Goal: Information Seeking & Learning: Compare options

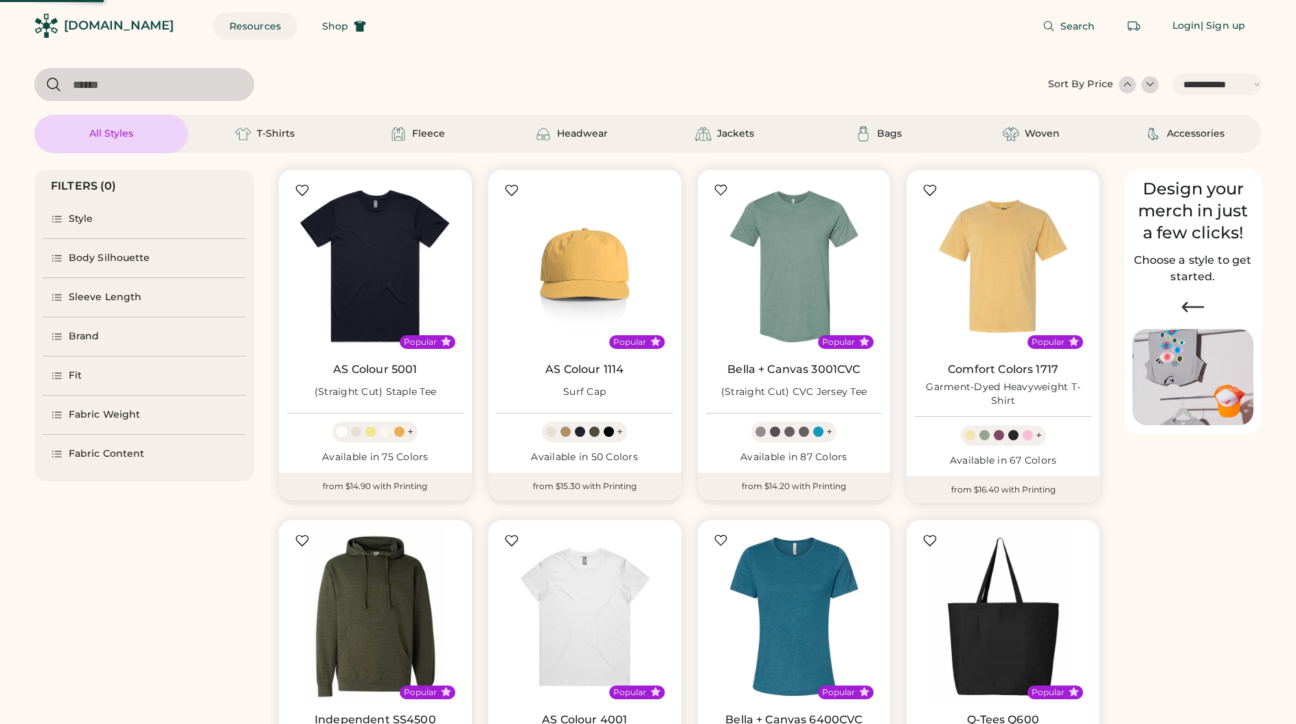
select select "*****"
select select "*"
click at [240, 27] on button "Resources" at bounding box center [255, 25] width 84 height 27
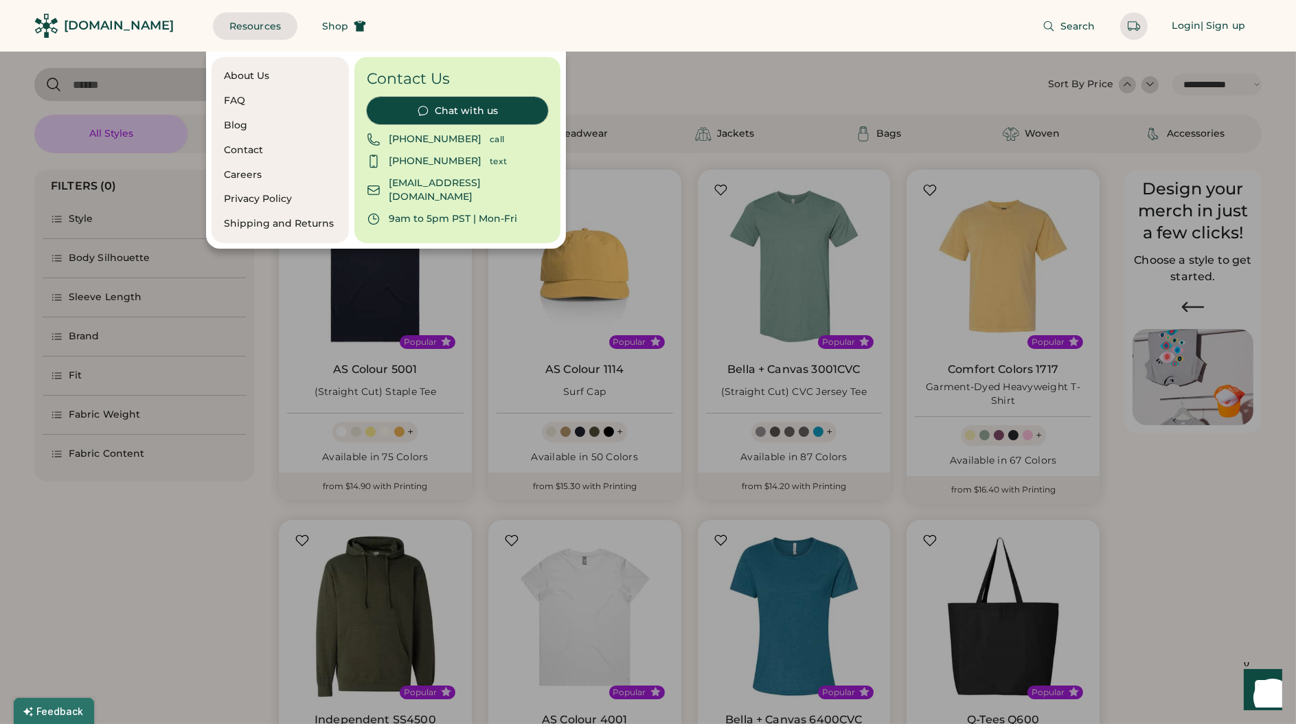
click at [440, 104] on button "Chat with us" at bounding box center [457, 110] width 181 height 27
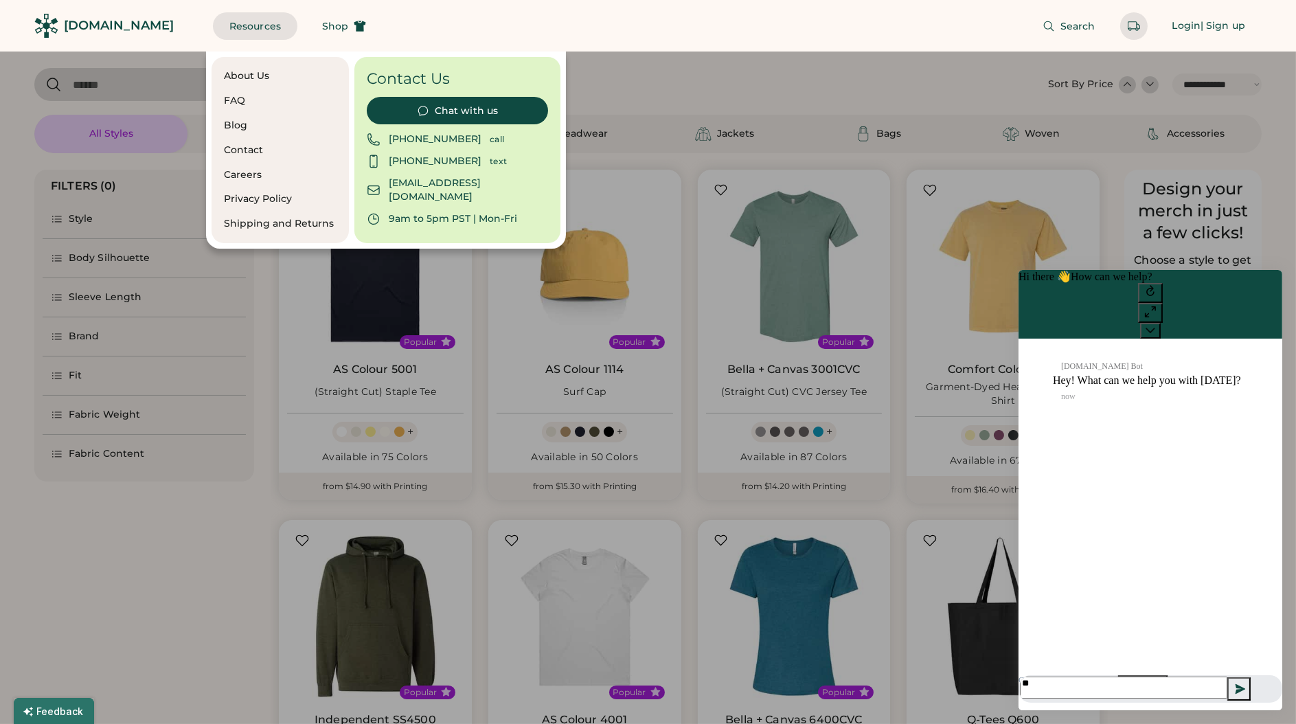
type textarea "*"
type textarea "**********"
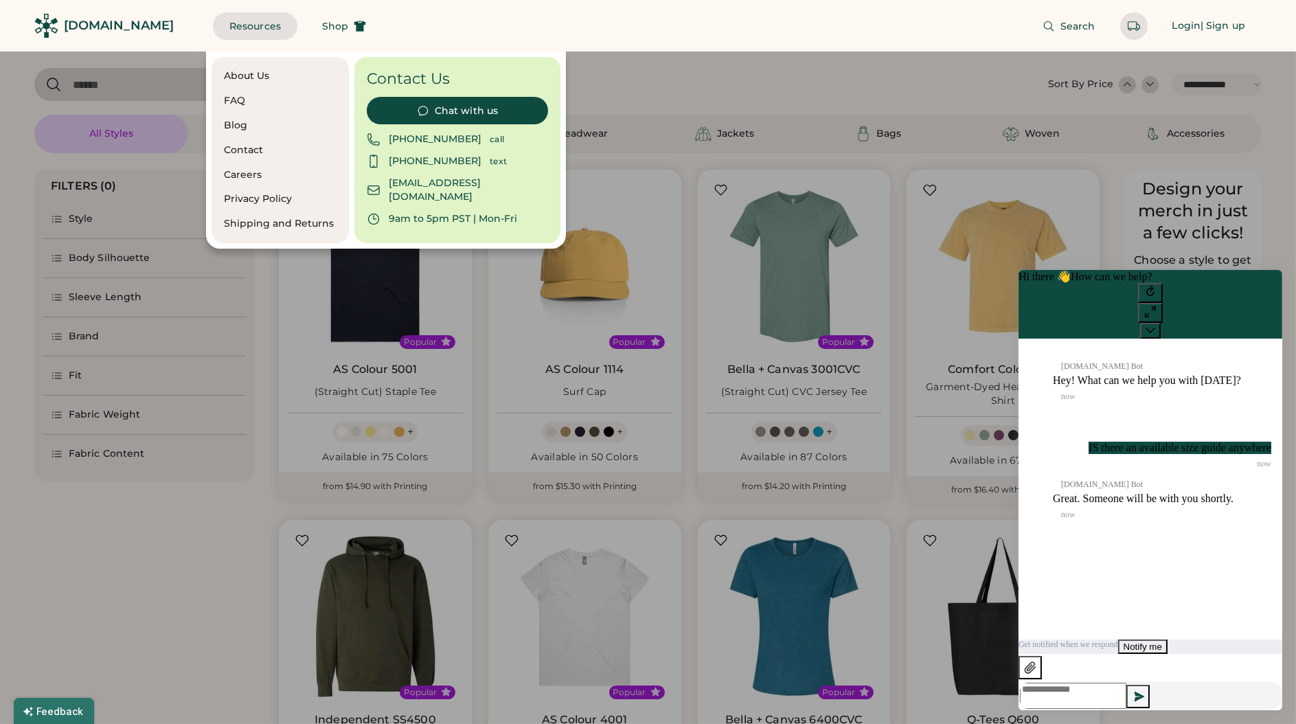
click at [1167, 653] on button "Notify me" at bounding box center [1141, 646] width 49 height 14
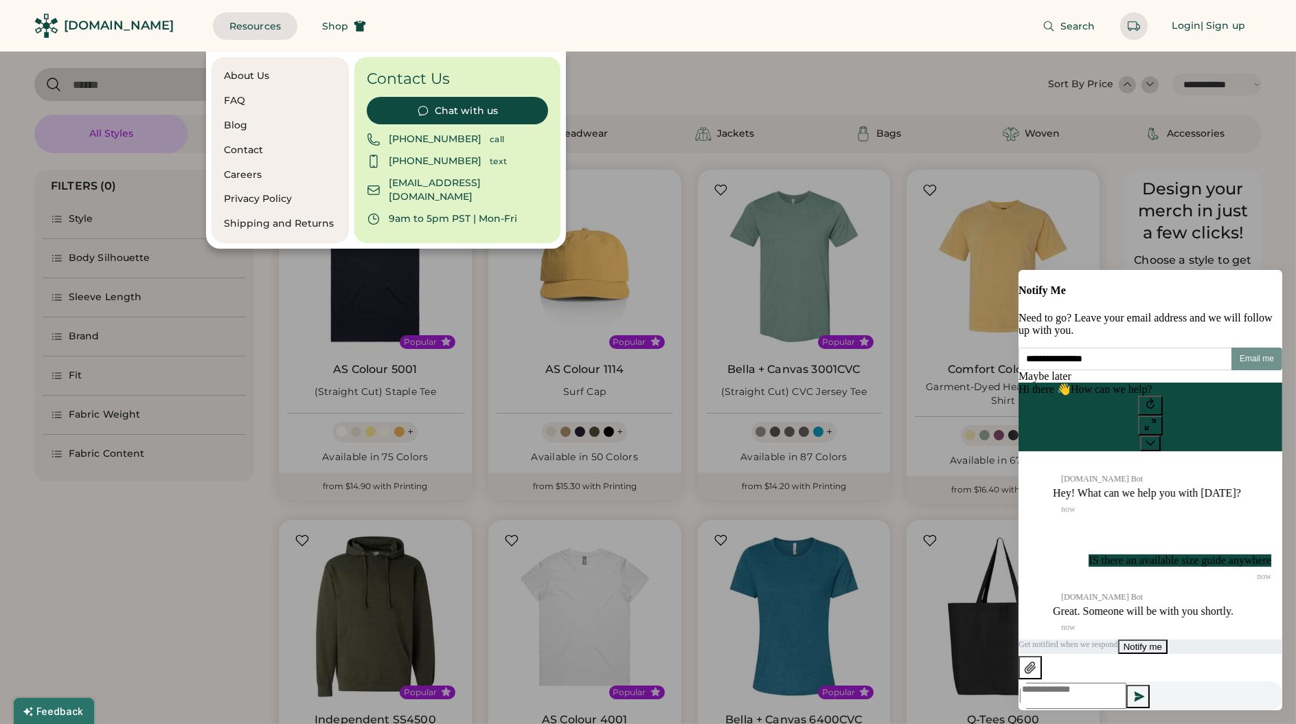
click at [1071, 381] on span "Maybe later" at bounding box center [1044, 375] width 53 height 12
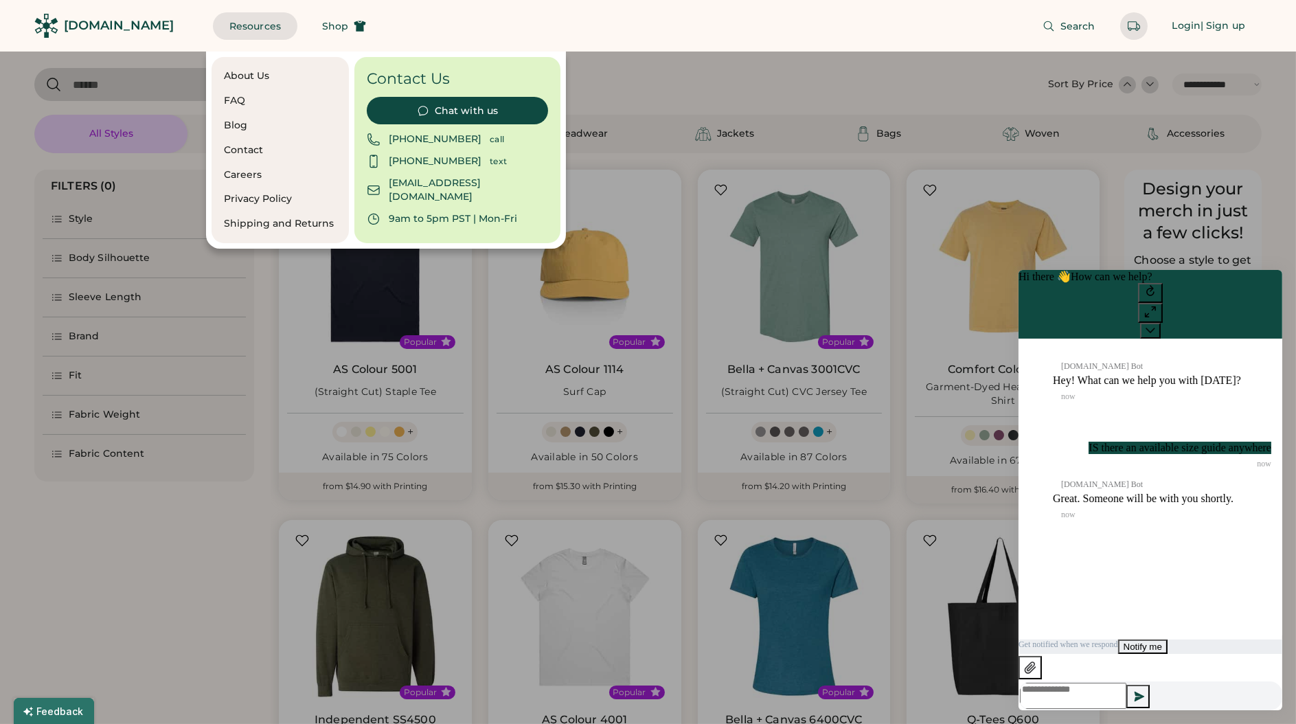
click at [152, 575] on div at bounding box center [648, 362] width 1296 height 724
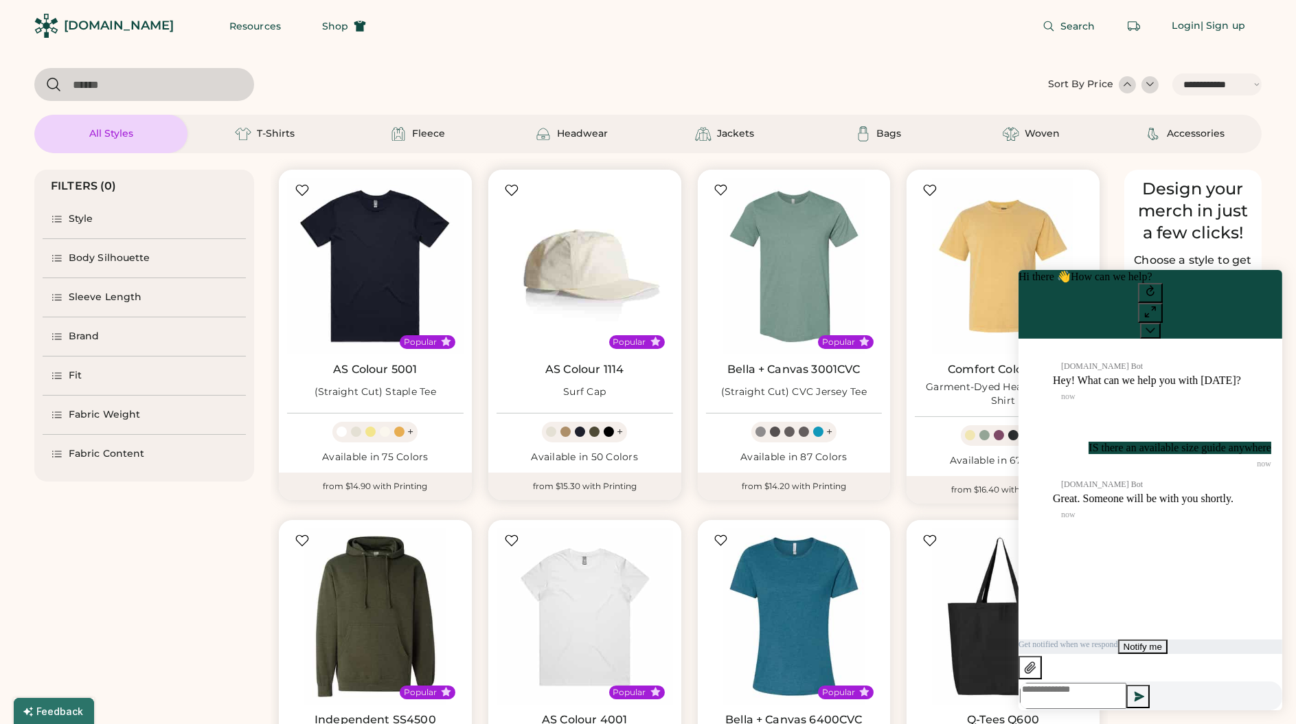
scroll to position [632, 0]
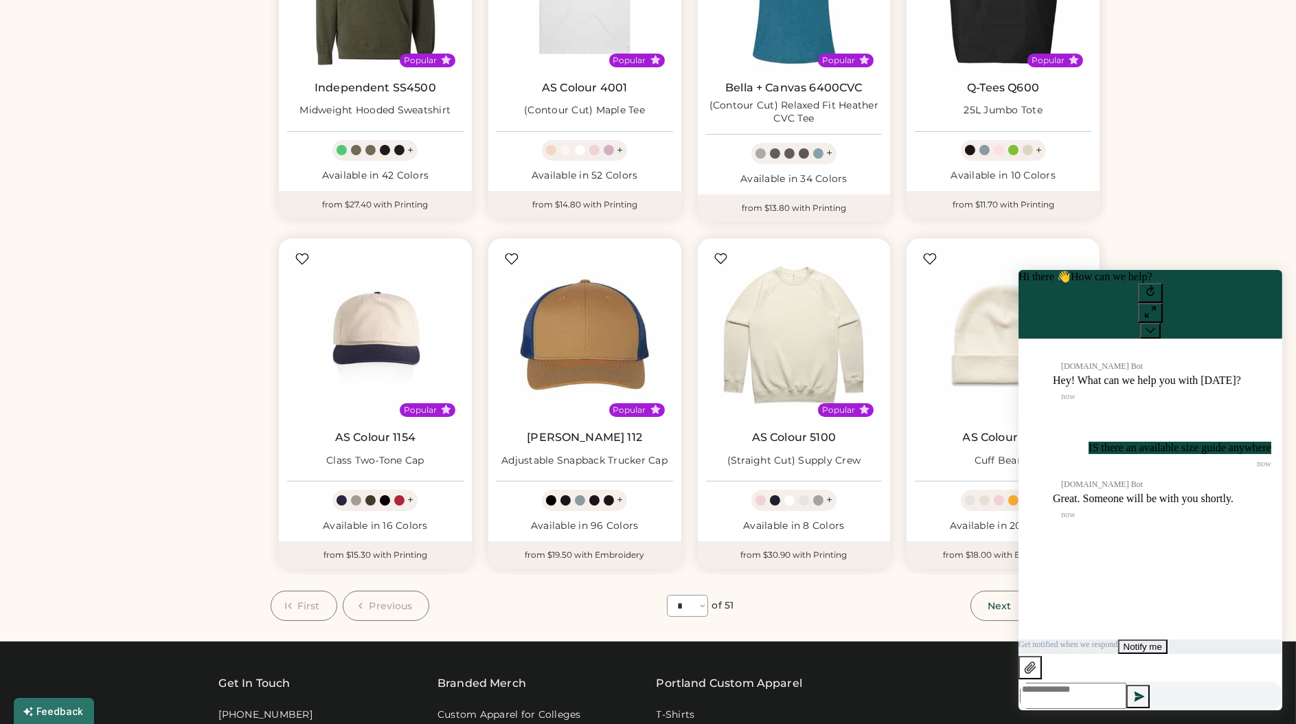
select select "*****"
select select "*"
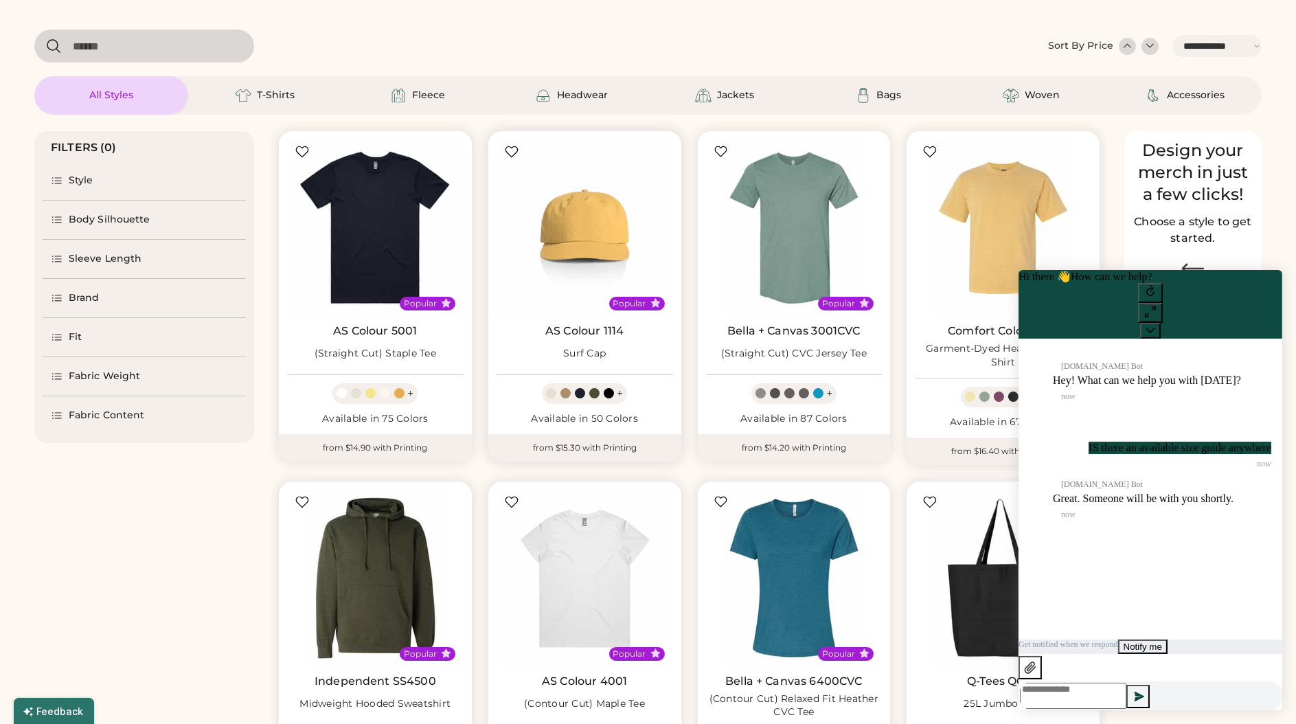
scroll to position [0, 0]
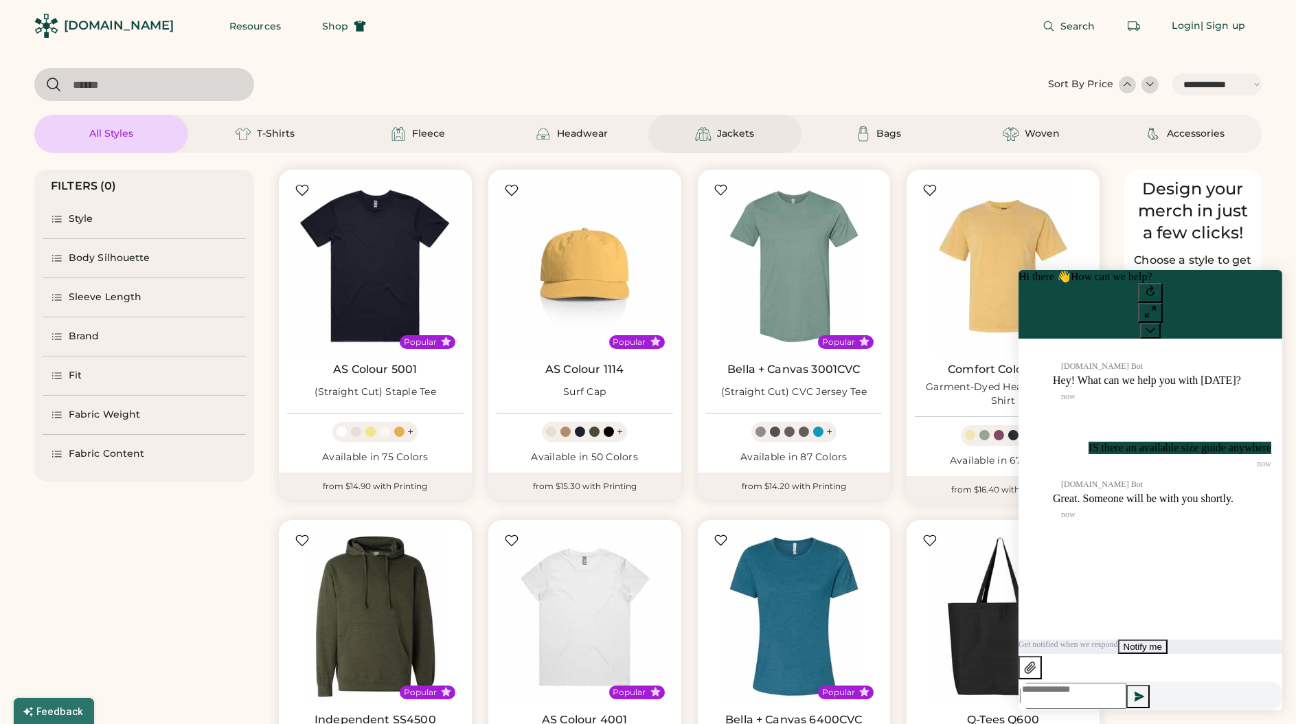
click at [736, 134] on div "Jackets" at bounding box center [735, 134] width 37 height 14
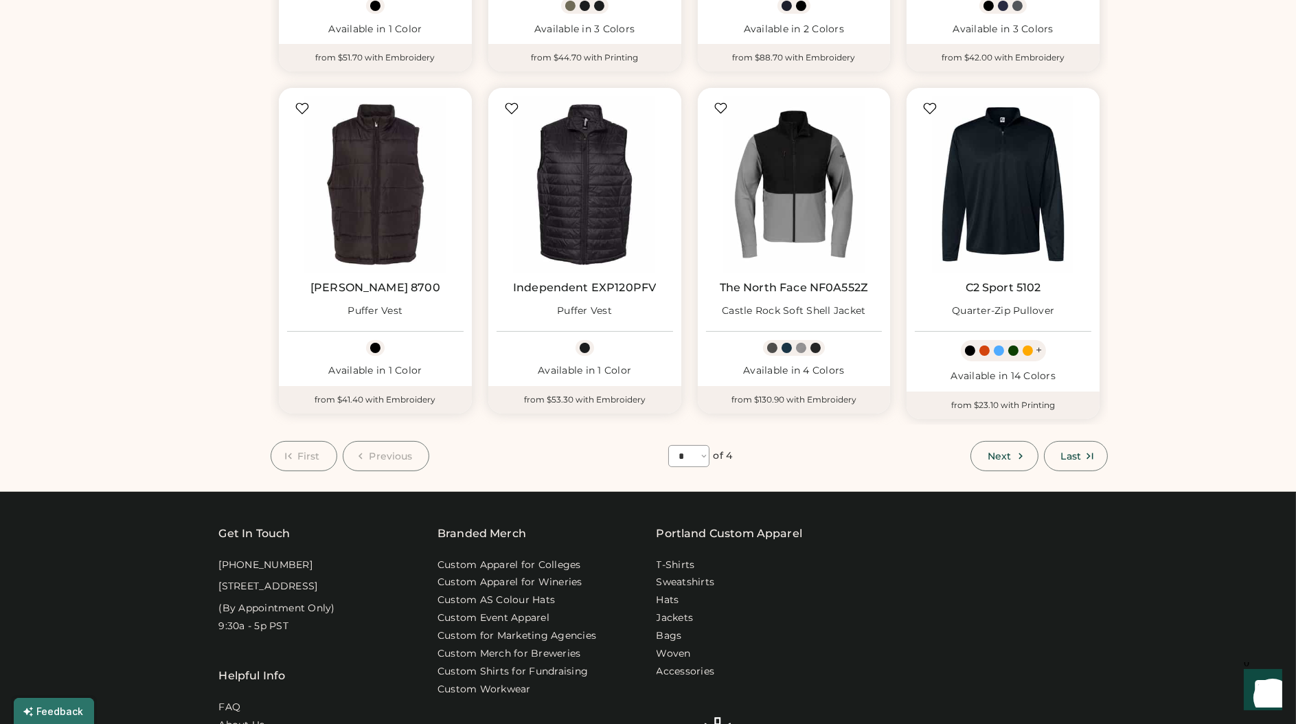
scroll to position [764, 0]
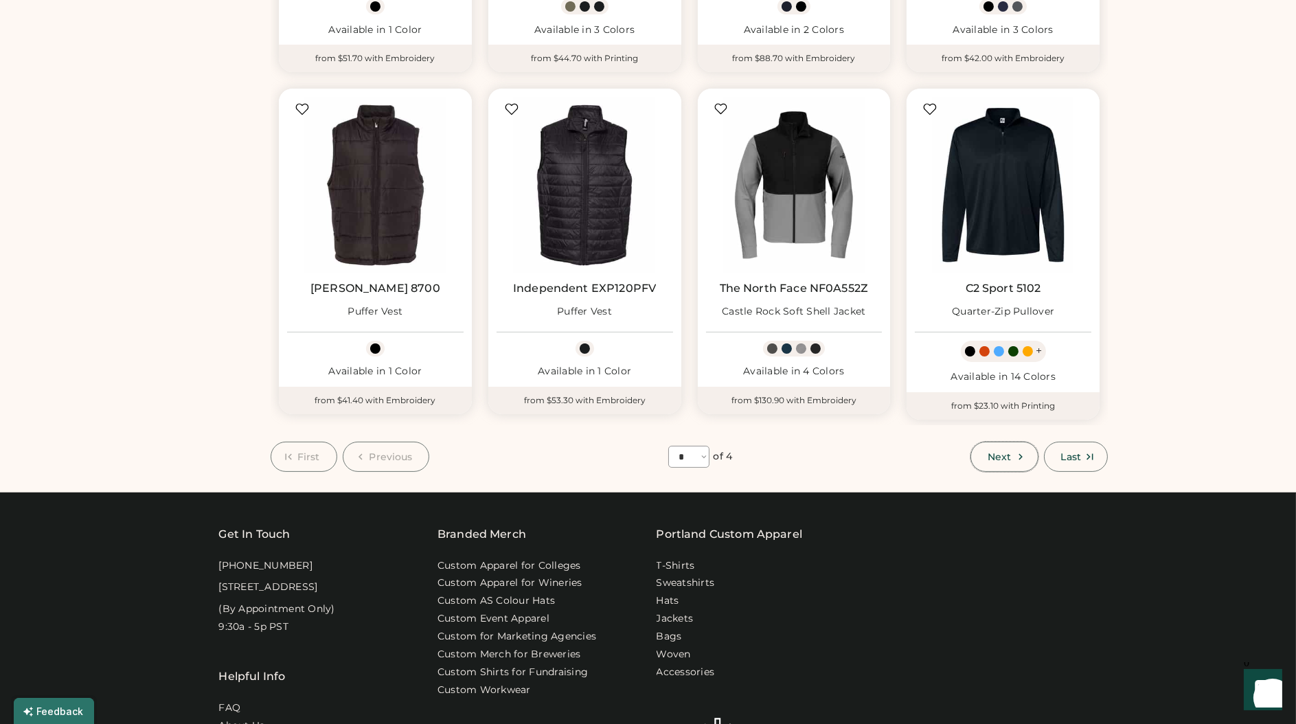
click at [1025, 462] on button "Next" at bounding box center [1003, 457] width 67 height 30
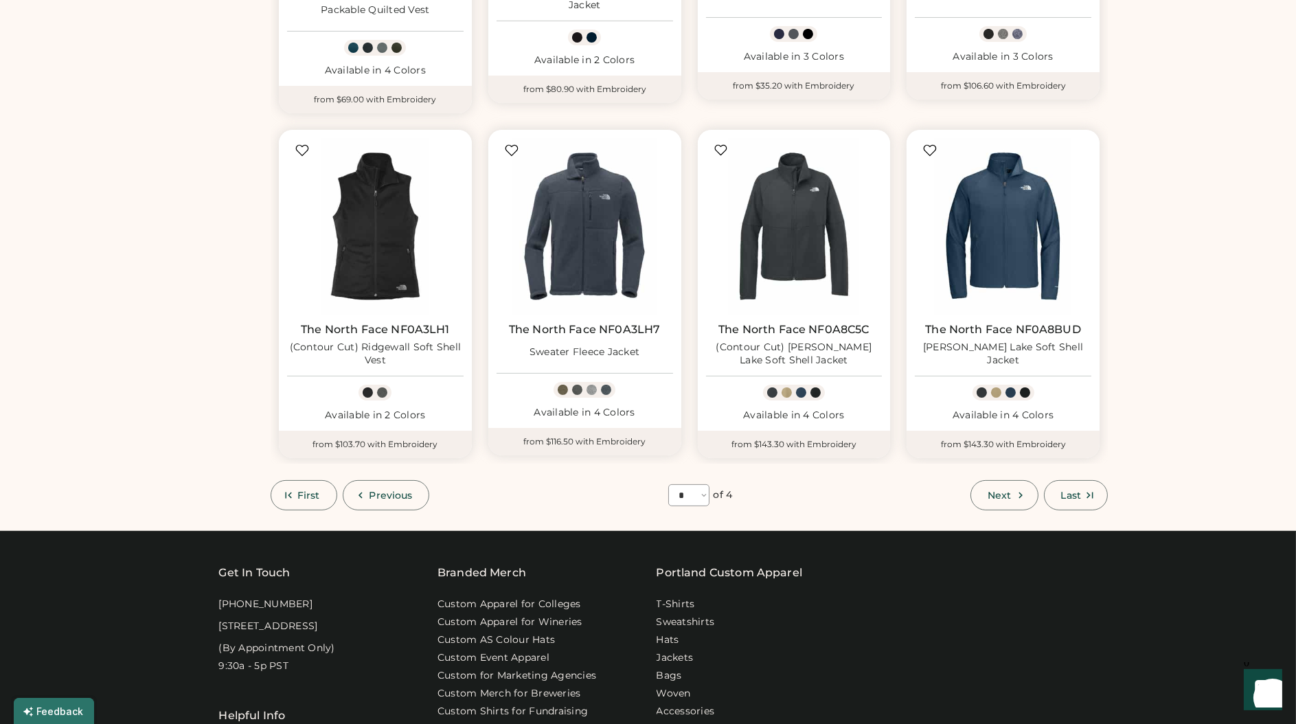
scroll to position [743, 0]
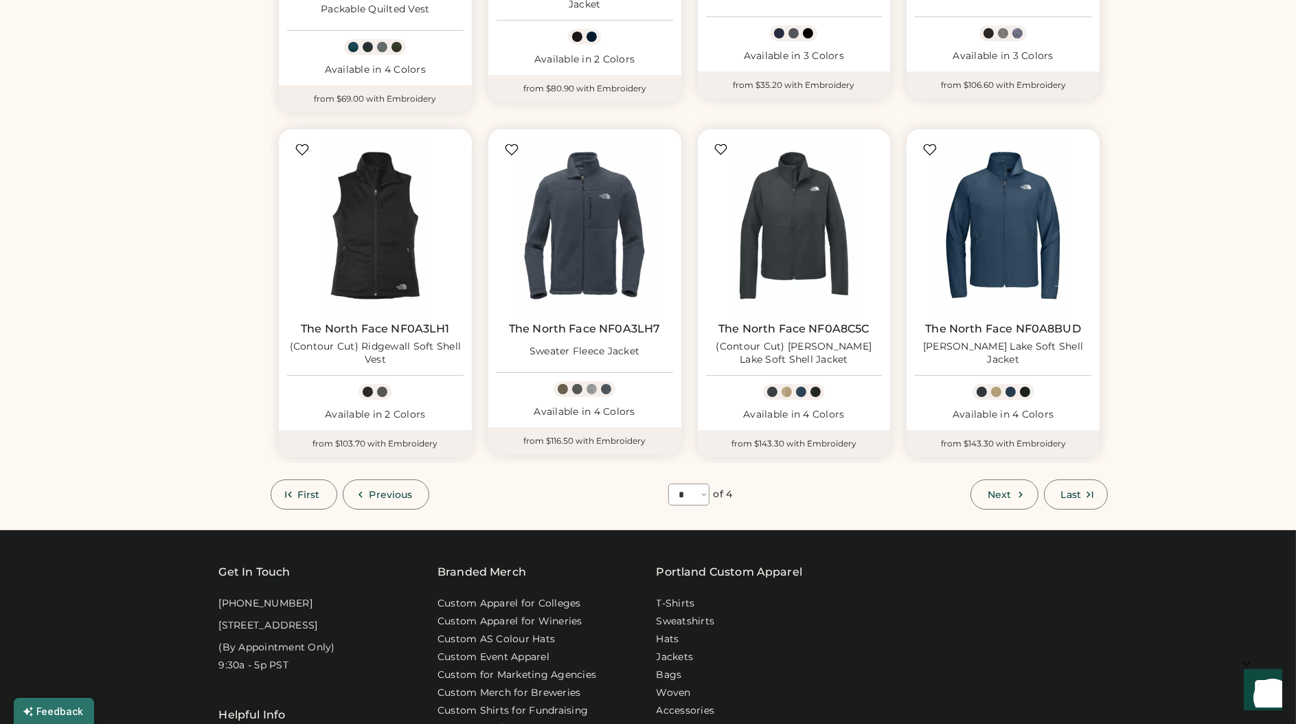
click at [1017, 488] on icon at bounding box center [1020, 494] width 12 height 12
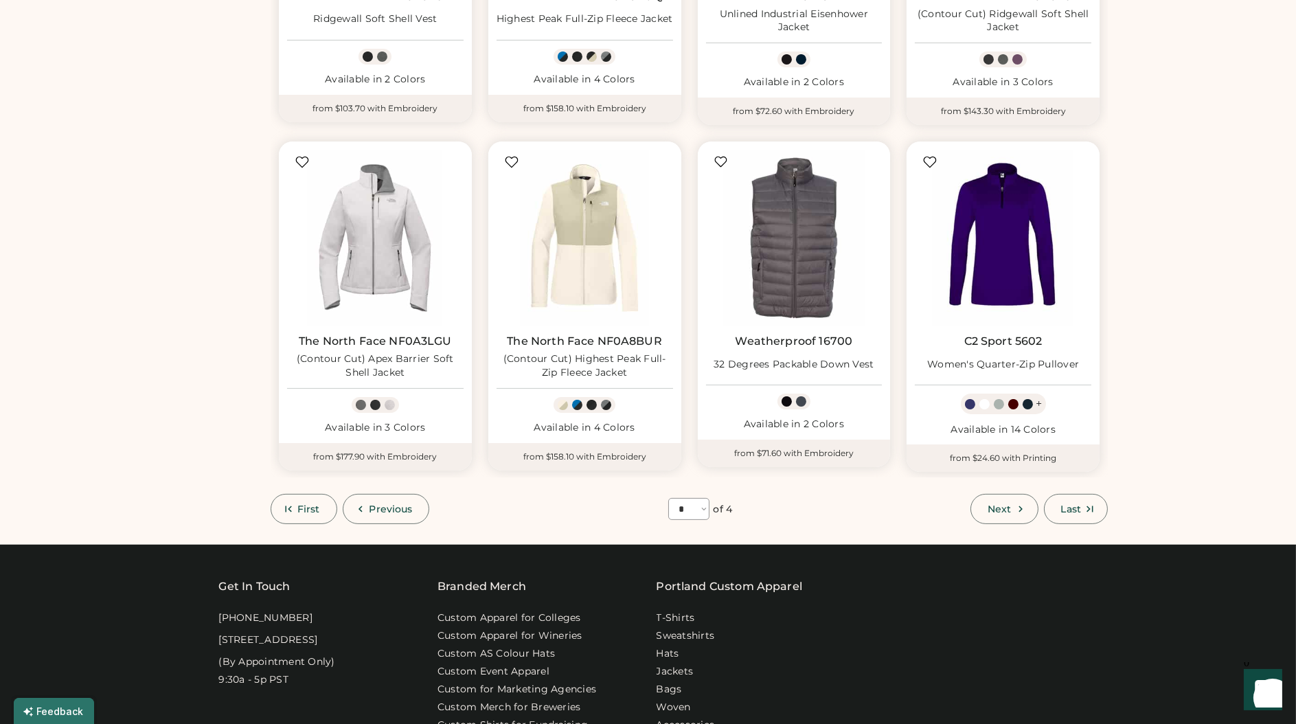
scroll to position [804, 0]
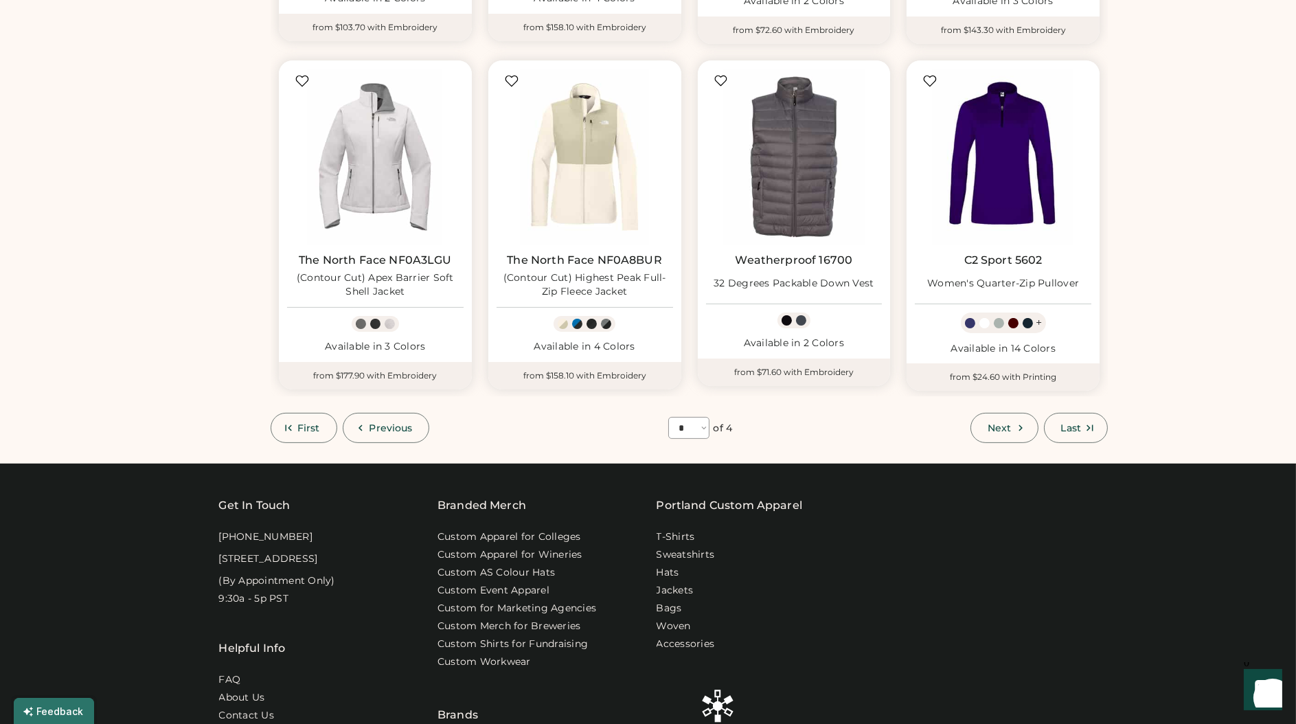
click at [1010, 418] on button "Next" at bounding box center [1003, 428] width 67 height 30
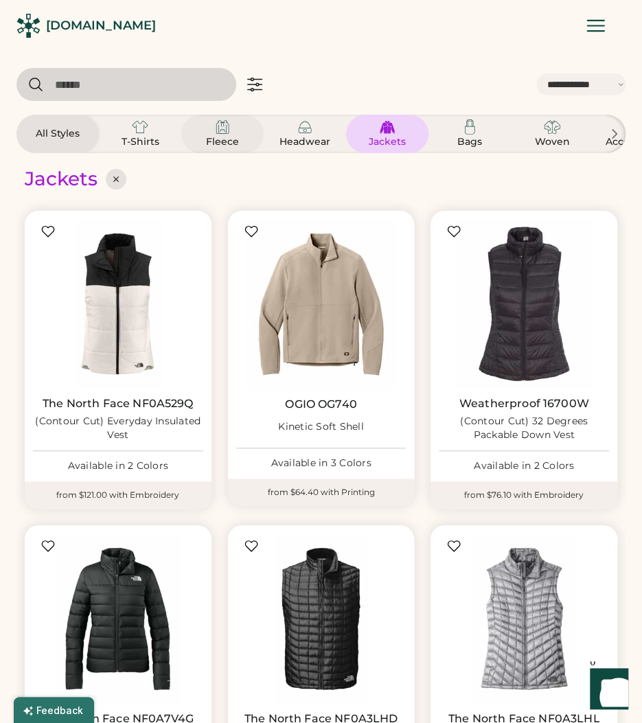
click at [220, 134] on img at bounding box center [222, 127] width 16 height 16
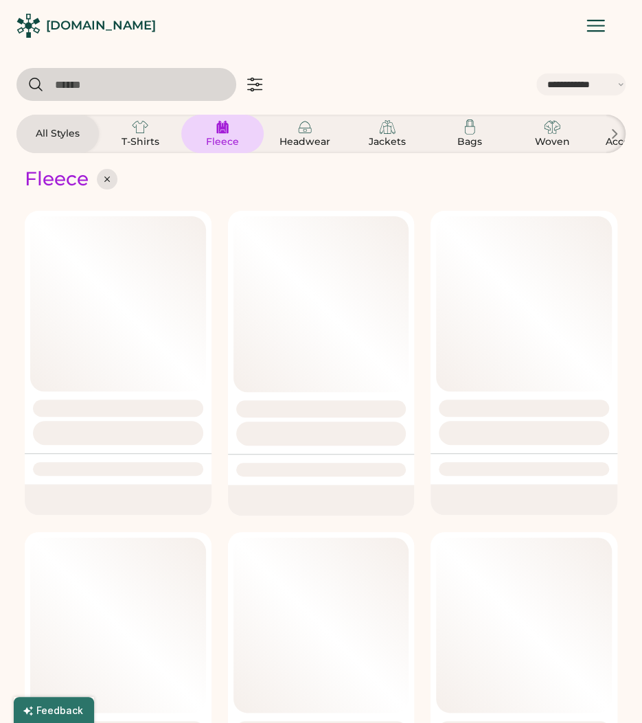
select select "*"
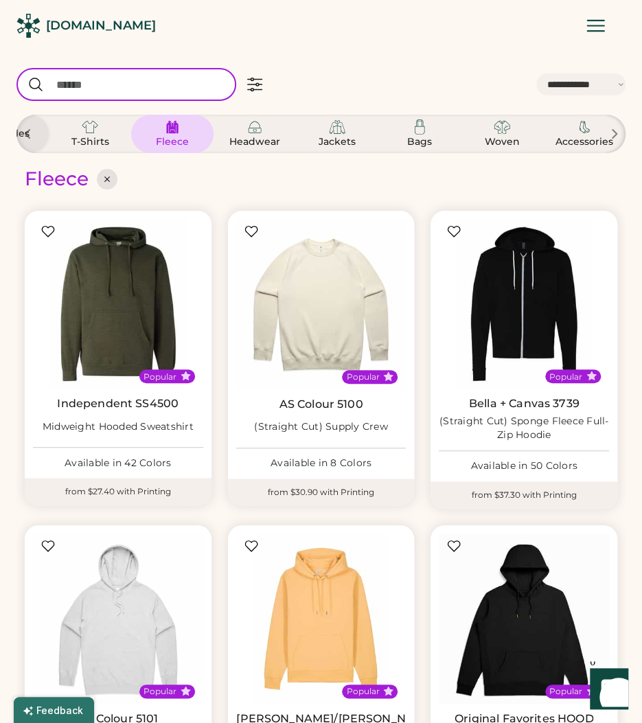
click at [65, 86] on input "input" at bounding box center [126, 84] width 220 height 33
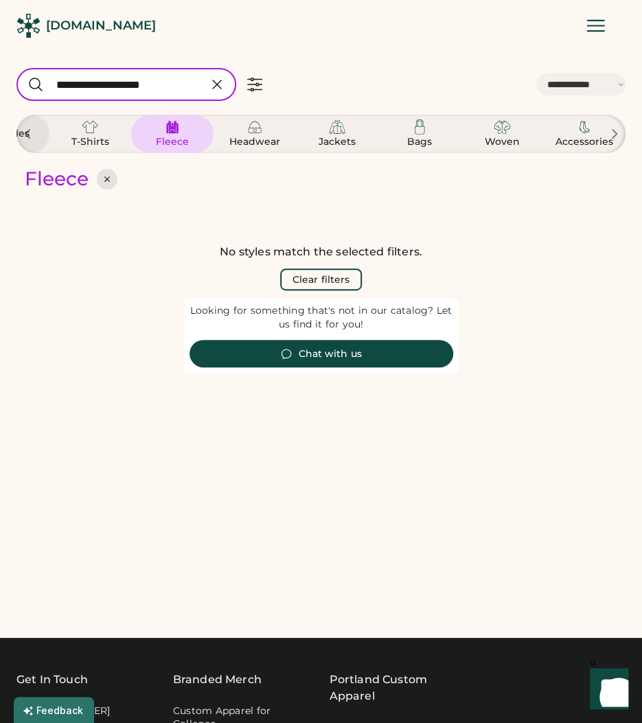
click at [104, 79] on input "input" at bounding box center [126, 84] width 220 height 33
click at [608, 699] on icon "Launch Front Chat" at bounding box center [609, 687] width 38 height 38
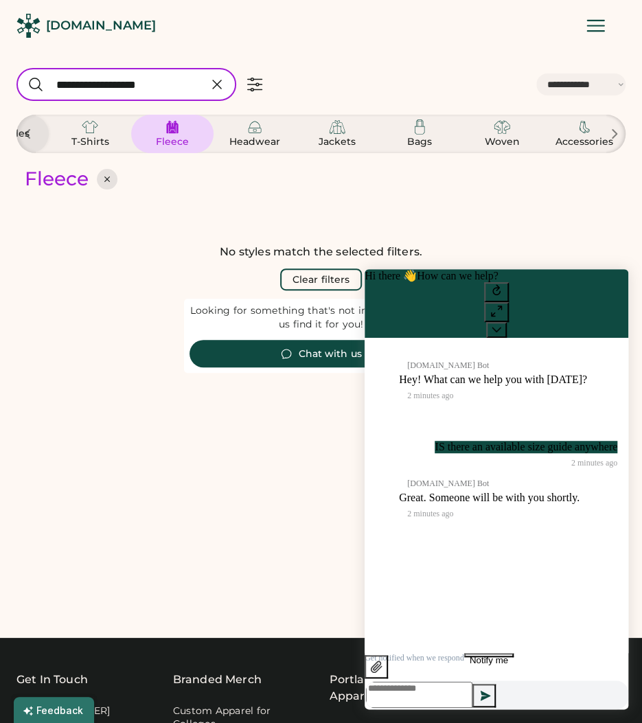
click at [558, 198] on div "No styles match the selected filters. Clear filters Looking for something that'…" at bounding box center [320, 405] width 609 height 423
click at [38, 134] on div "All Styles" at bounding box center [7, 134] width 82 height 38
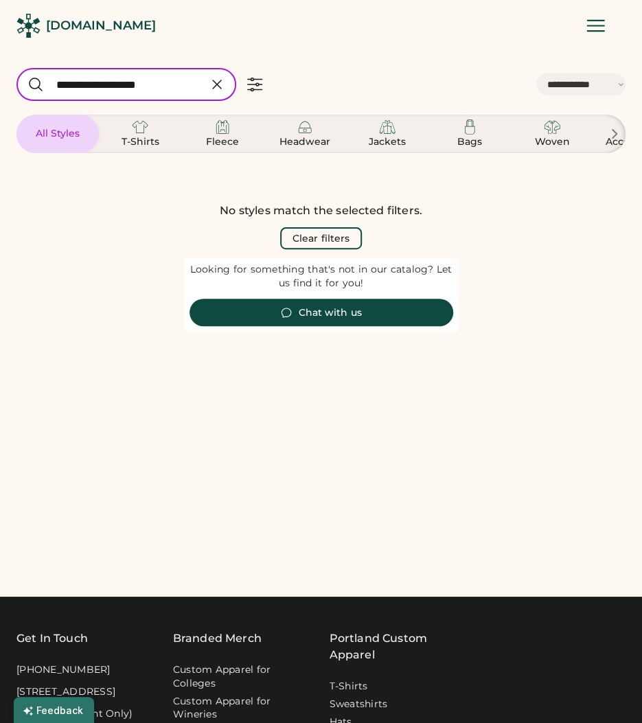
click at [170, 91] on input "input" at bounding box center [126, 84] width 220 height 33
click at [188, 91] on input "input" at bounding box center [126, 84] width 220 height 33
click at [100, 87] on input "input" at bounding box center [126, 84] width 220 height 33
type input "******"
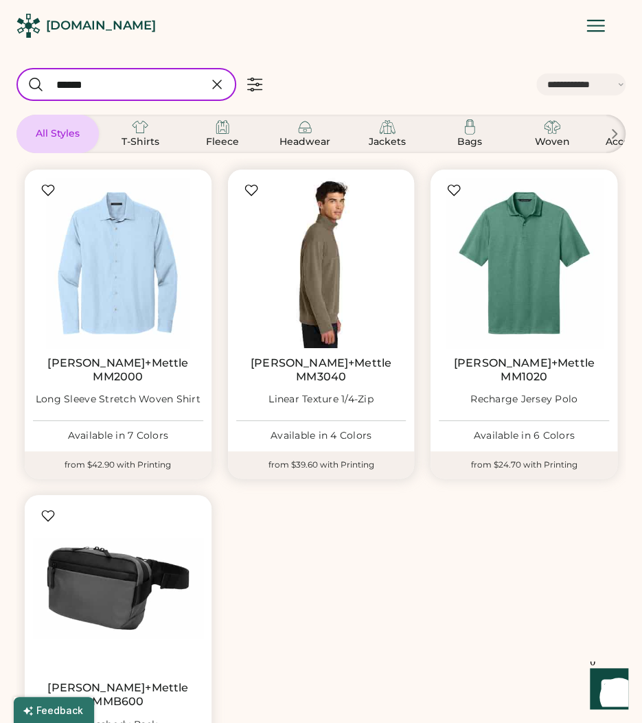
click at [315, 336] on img at bounding box center [321, 263] width 170 height 170
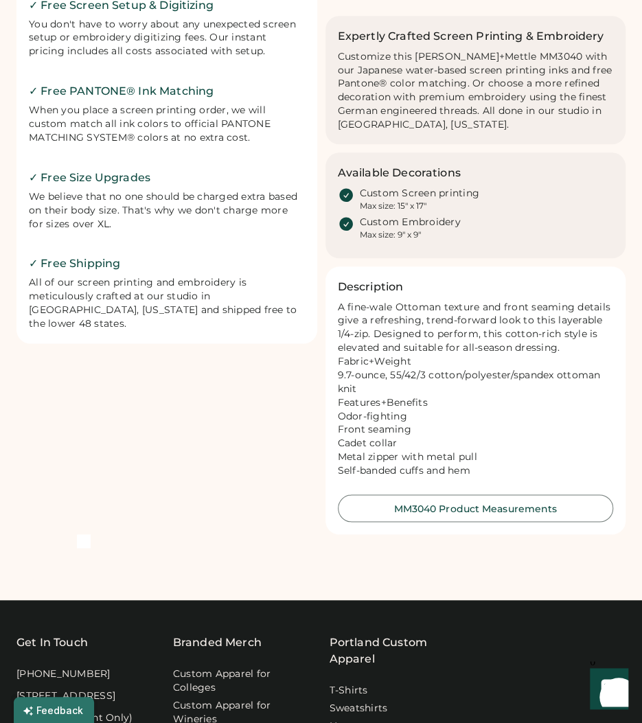
scroll to position [445, 0]
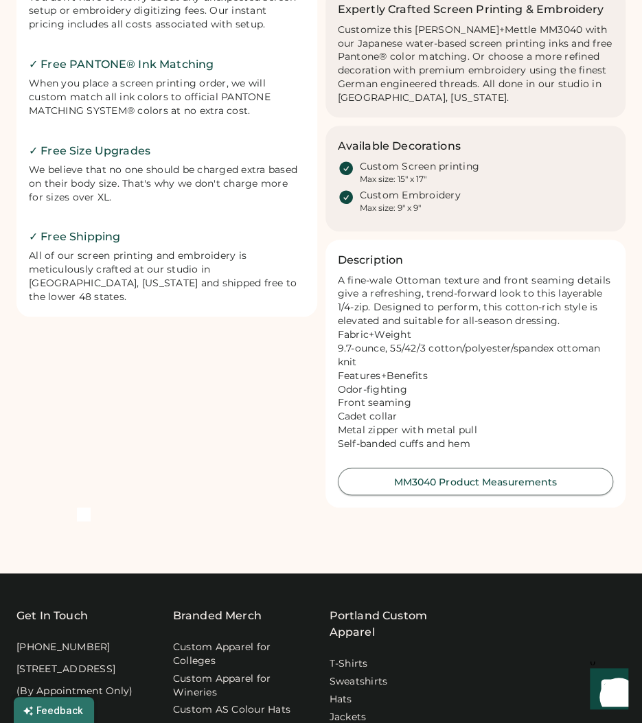
click at [413, 491] on button "MM3040 Product Measurements" at bounding box center [476, 481] width 276 height 27
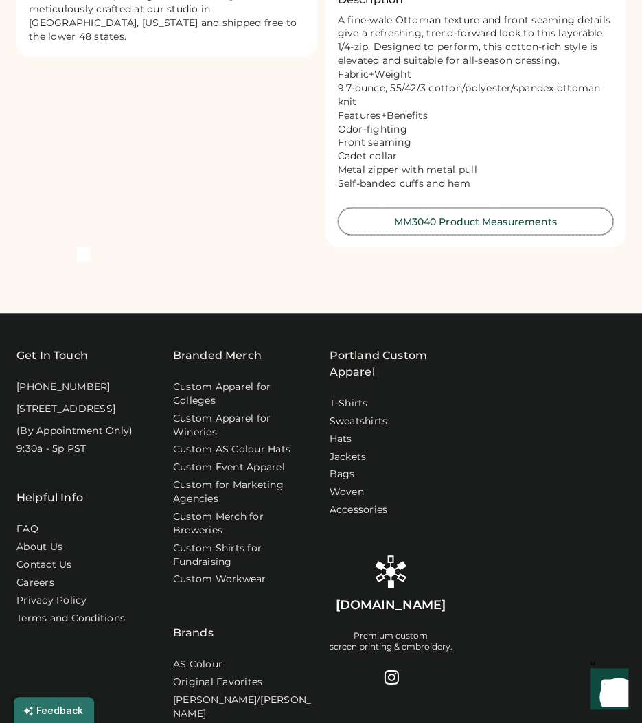
scroll to position [701, 0]
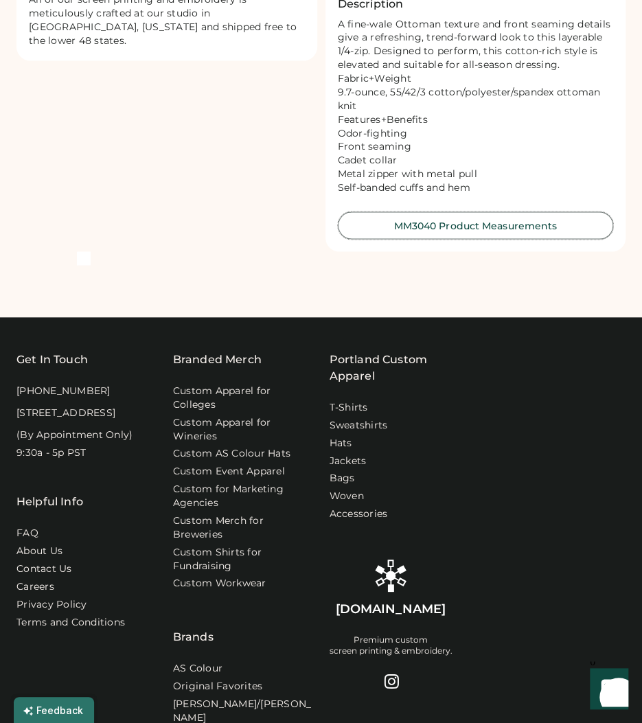
click at [479, 233] on button "MM3040 Product Measurements" at bounding box center [476, 225] width 276 height 27
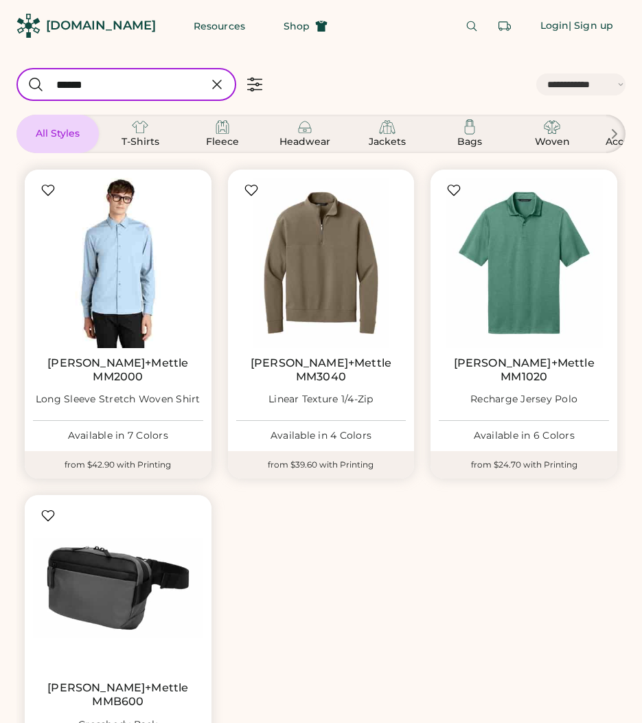
select select "*****"
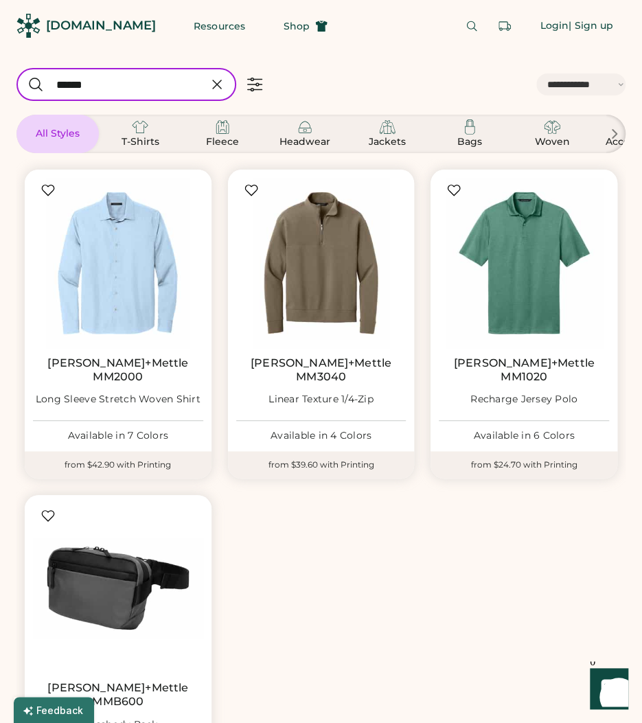
click at [111, 88] on input "input" at bounding box center [126, 84] width 220 height 33
type input "*"
type input "***"
select select "*"
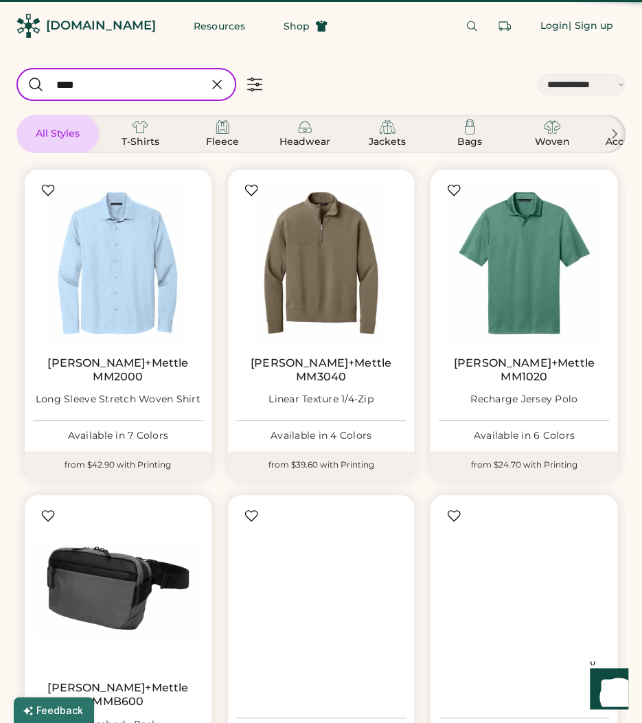
type input "****"
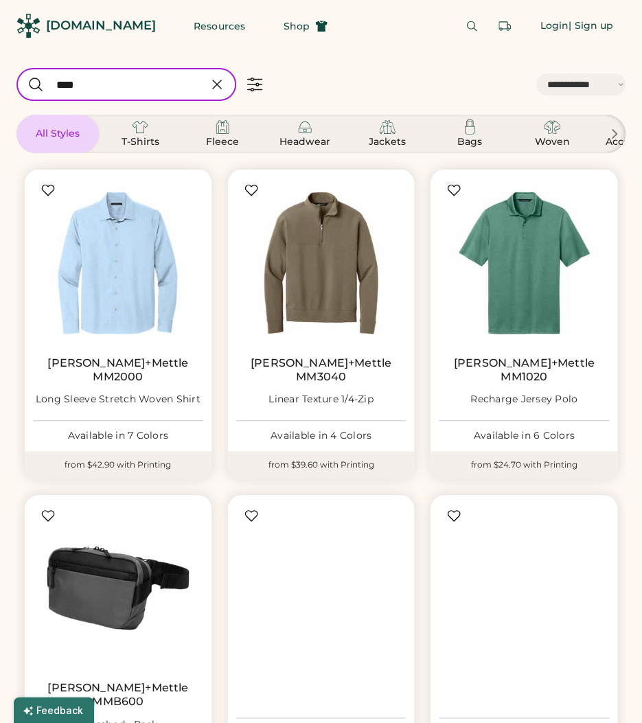
select select "*"
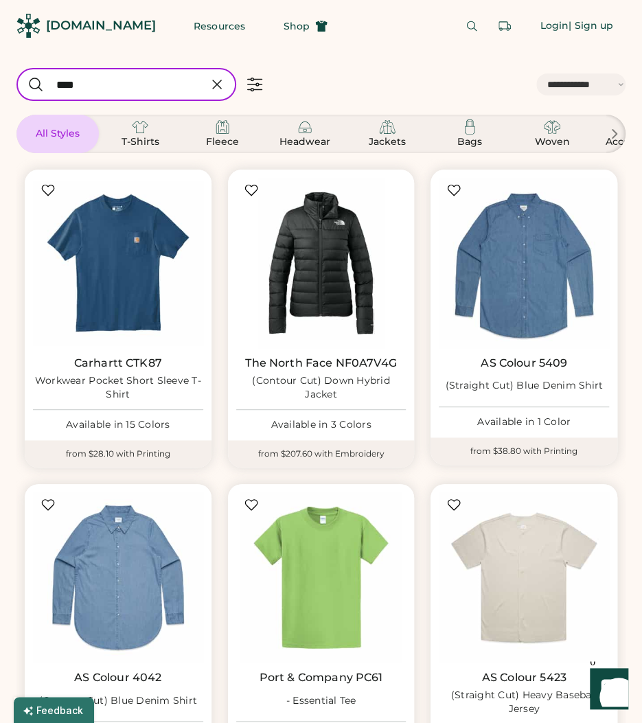
click at [140, 89] on input "input" at bounding box center [126, 84] width 220 height 33
type input "*"
select select "*"
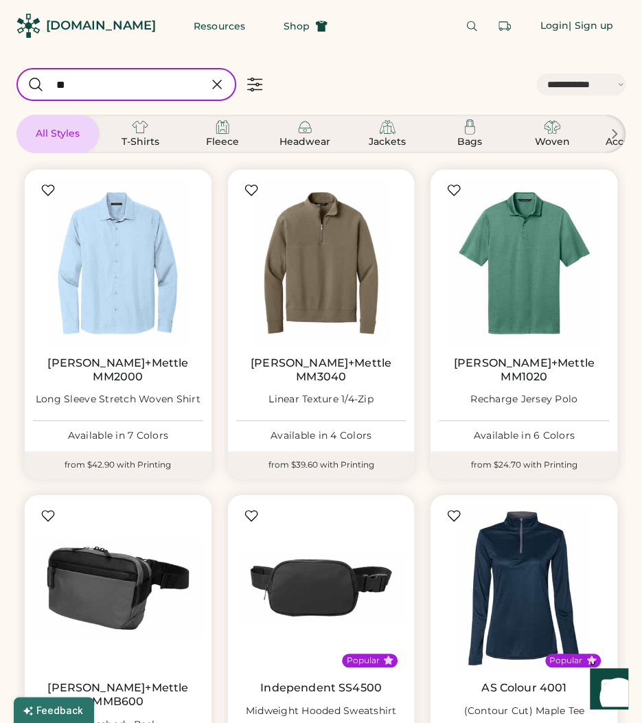
type input "***"
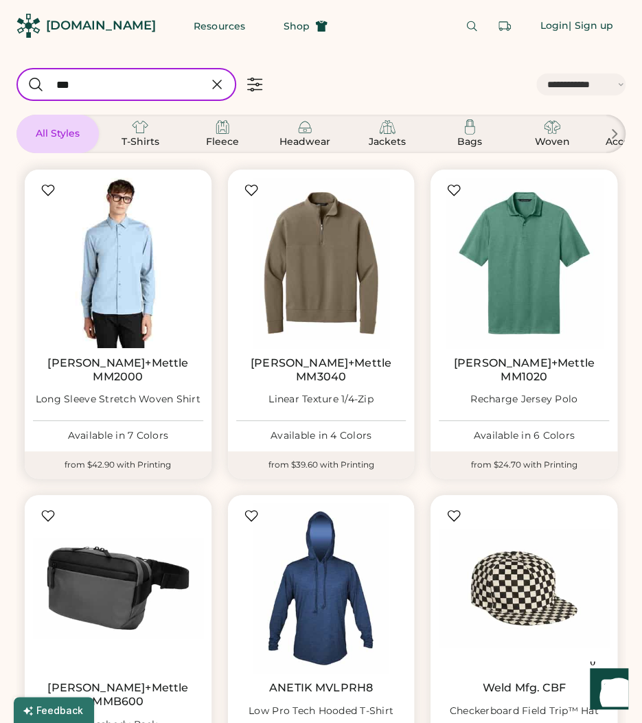
select select "*"
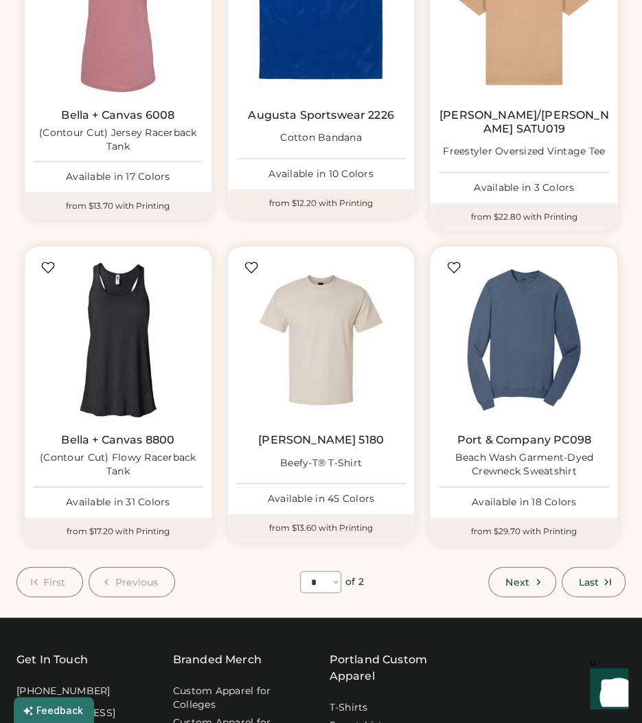
scroll to position [930, 0]
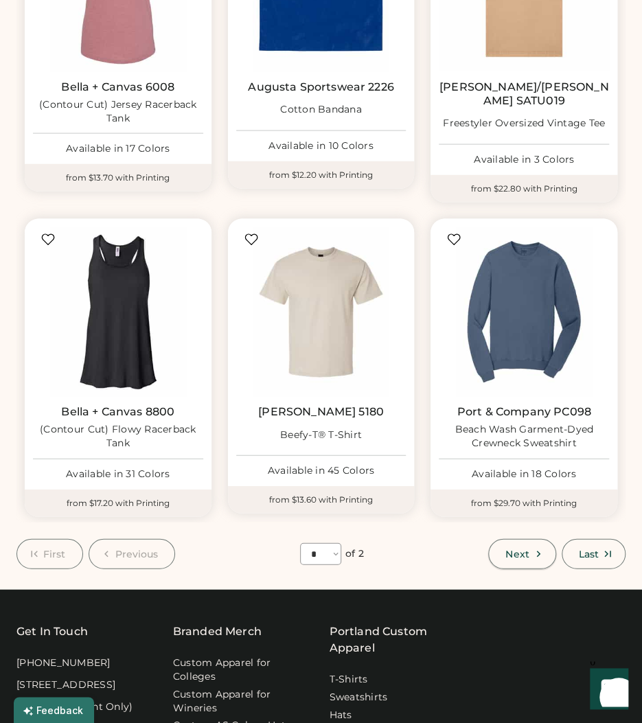
type input "***"
click at [517, 539] on button "Next" at bounding box center [521, 554] width 67 height 30
select select "*"
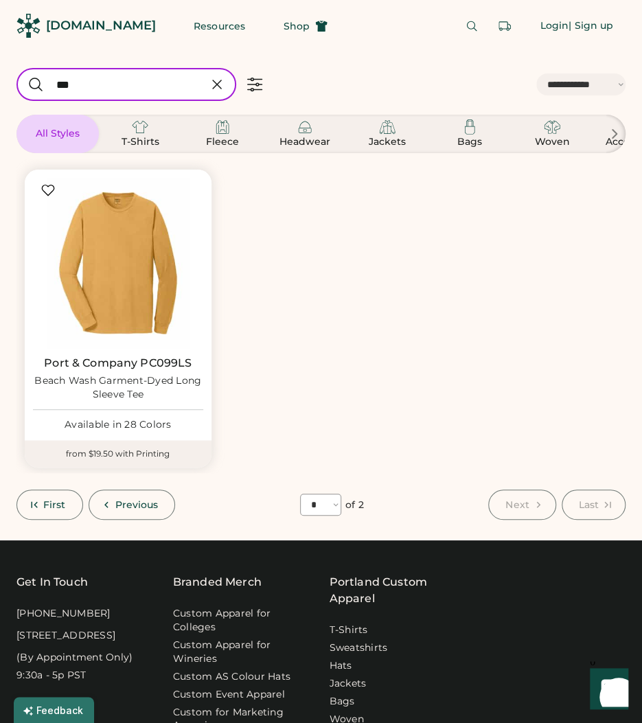
click at [218, 78] on icon at bounding box center [217, 84] width 16 height 16
select select "*"
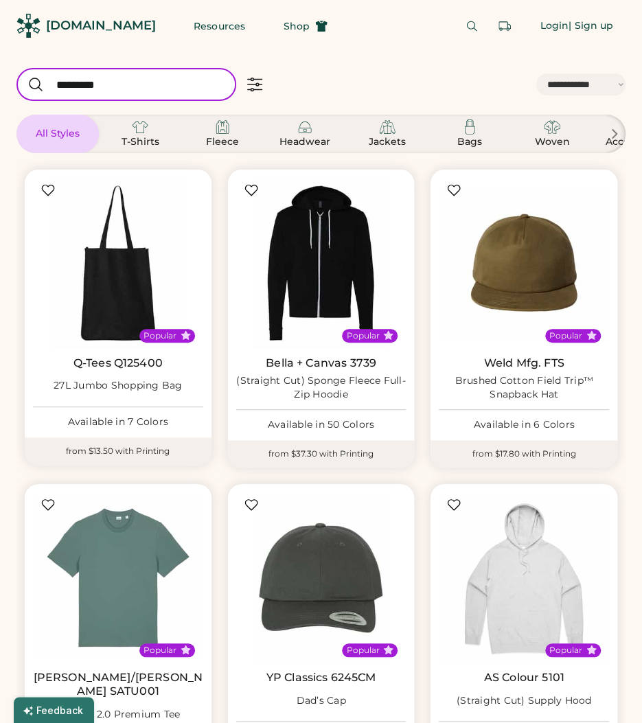
type input "*********"
select select "*"
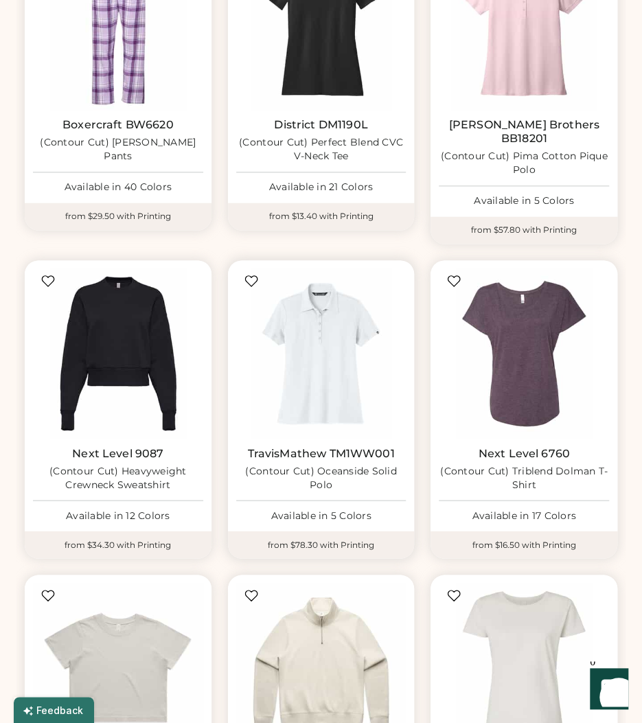
scroll to position [567, 0]
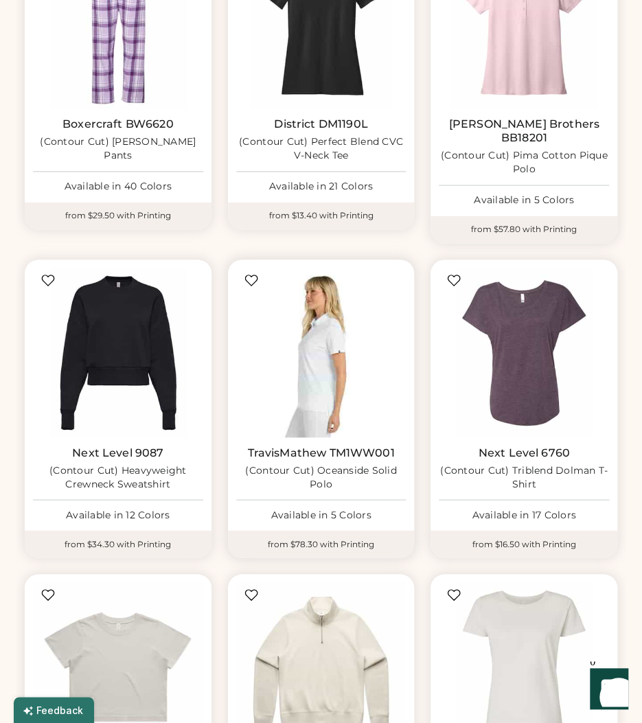
click at [266, 315] on img at bounding box center [321, 353] width 170 height 170
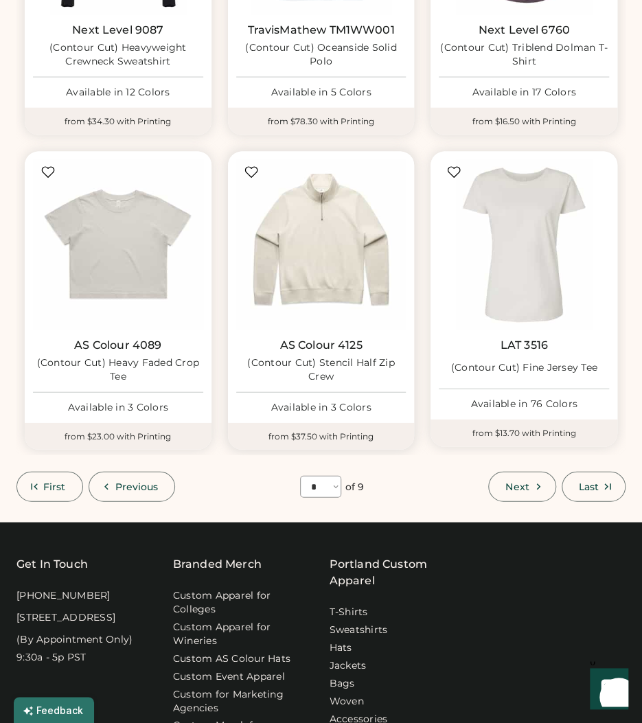
scroll to position [990, 0]
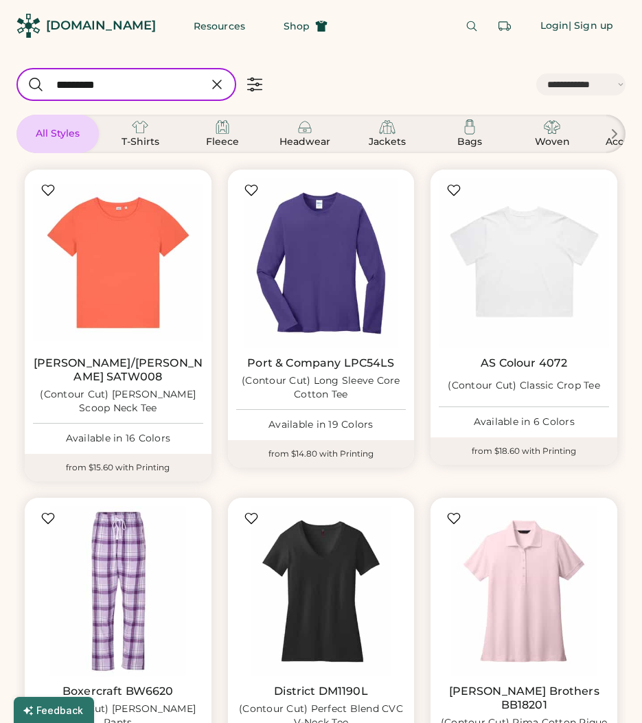
select select "*****"
select select "*"
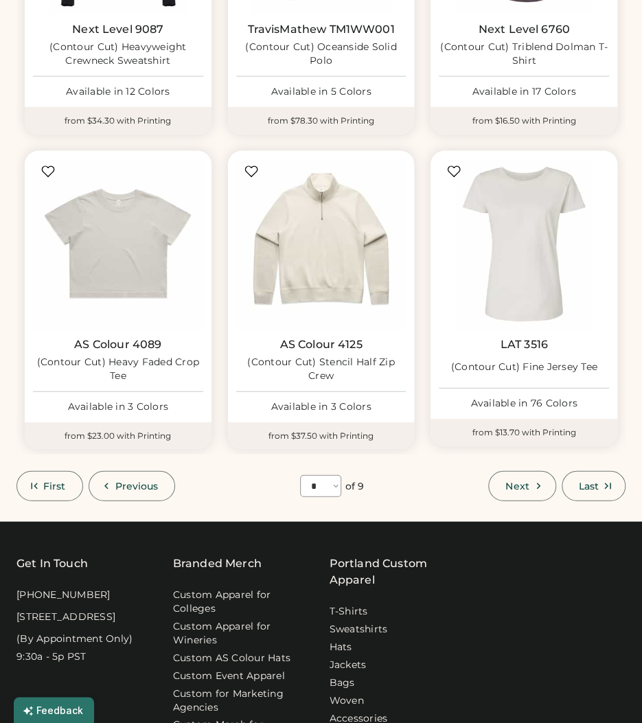
scroll to position [990, 0]
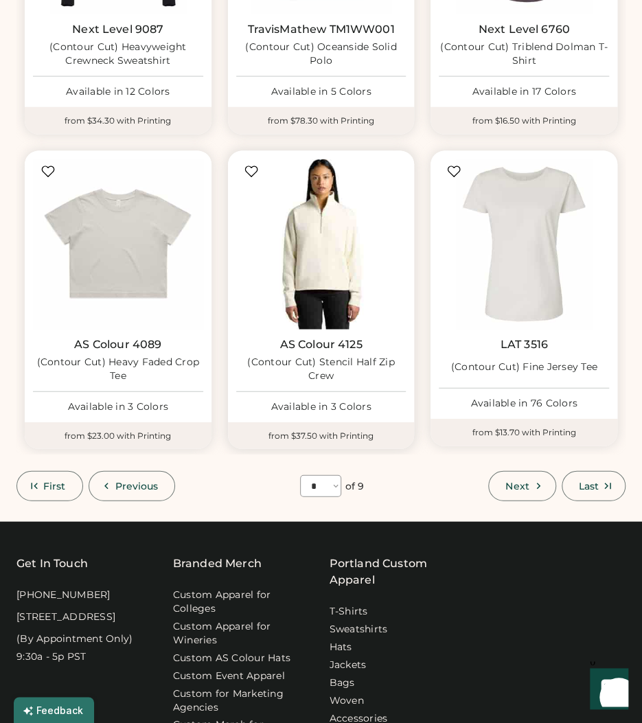
click at [317, 238] on img at bounding box center [321, 244] width 170 height 170
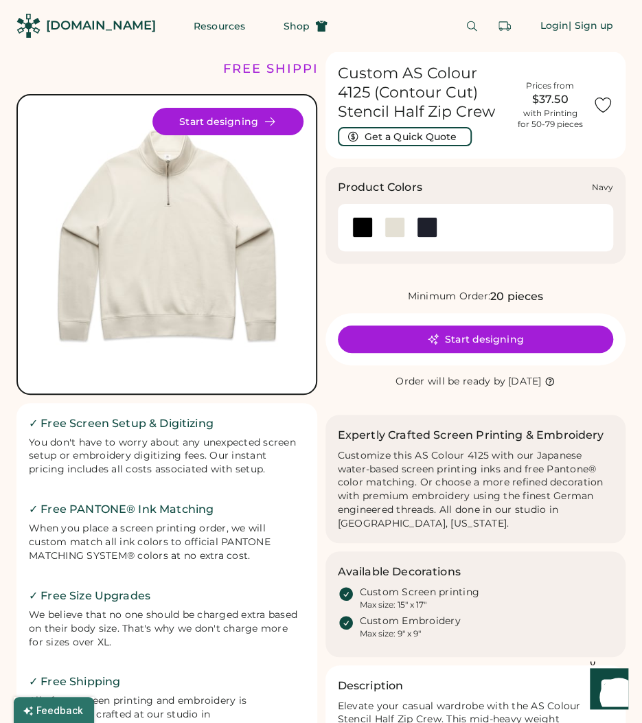
click at [426, 225] on div at bounding box center [427, 227] width 21 height 21
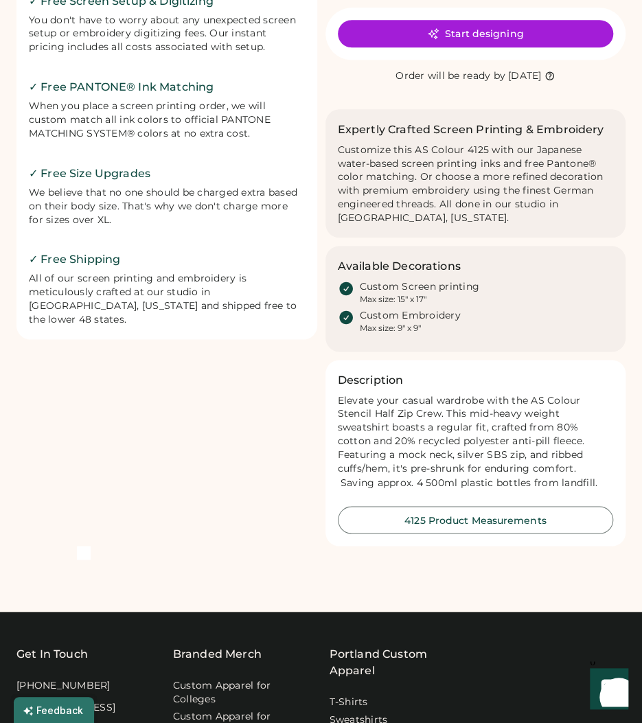
scroll to position [471, 0]
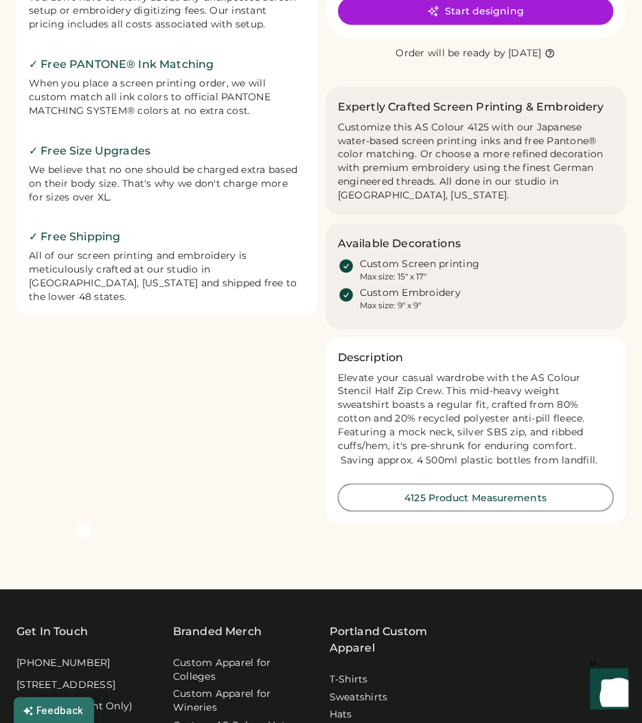
click at [411, 492] on button "4125 Product Measurements" at bounding box center [476, 496] width 276 height 27
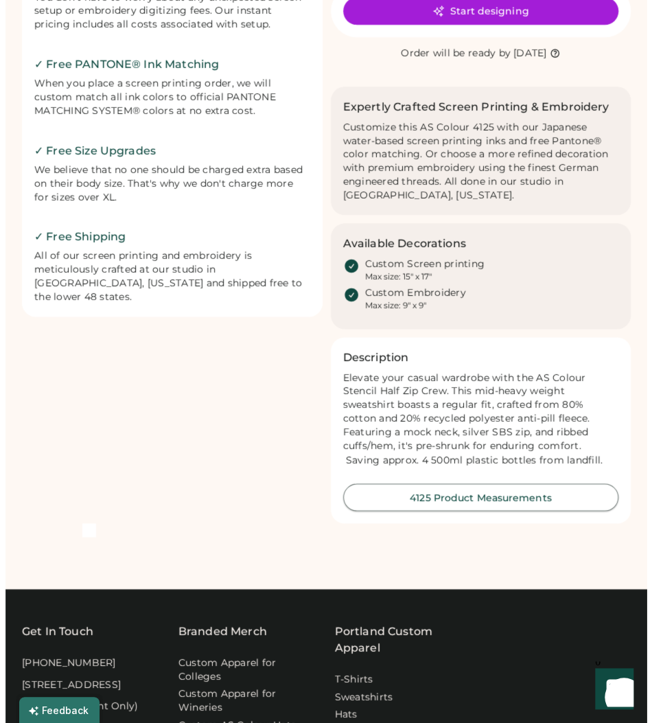
scroll to position [477, 0]
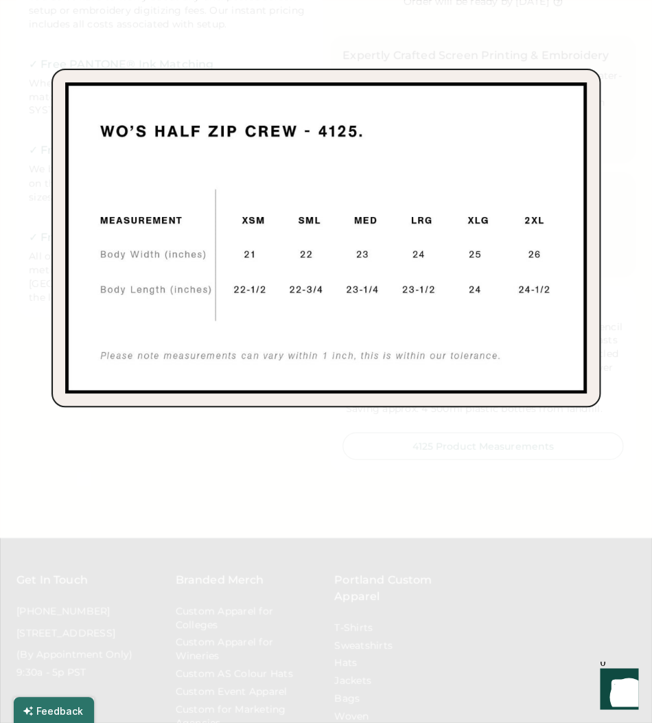
click at [344, 163] on img at bounding box center [326, 237] width 522 height 311
click at [372, 44] on div at bounding box center [326, 361] width 652 height 723
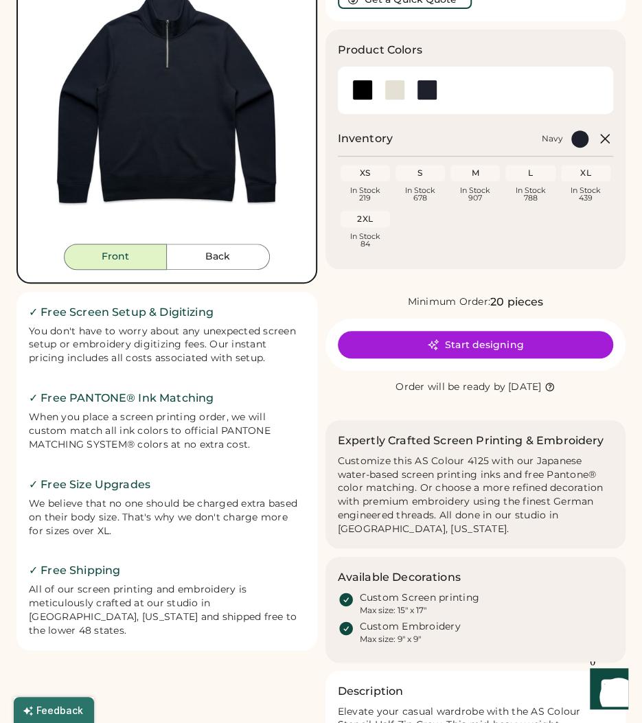
scroll to position [0, 0]
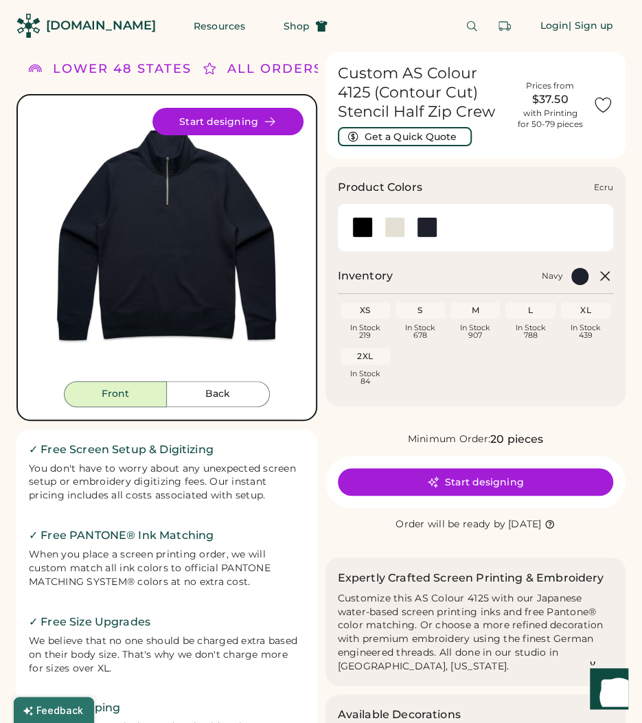
click at [383, 223] on div at bounding box center [394, 227] width 32 height 21
click at [153, 238] on img at bounding box center [166, 244] width 273 height 273
click at [228, 405] on button "Back" at bounding box center [218, 394] width 103 height 26
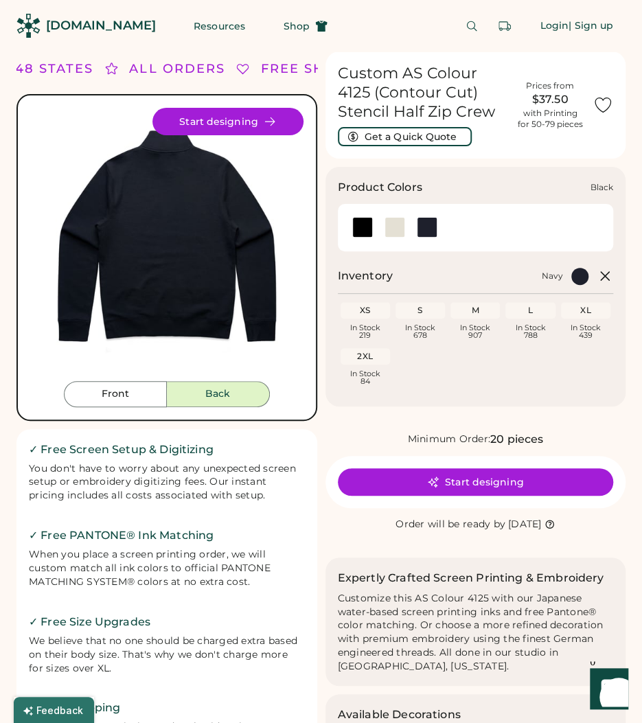
click at [361, 229] on div at bounding box center [362, 227] width 21 height 21
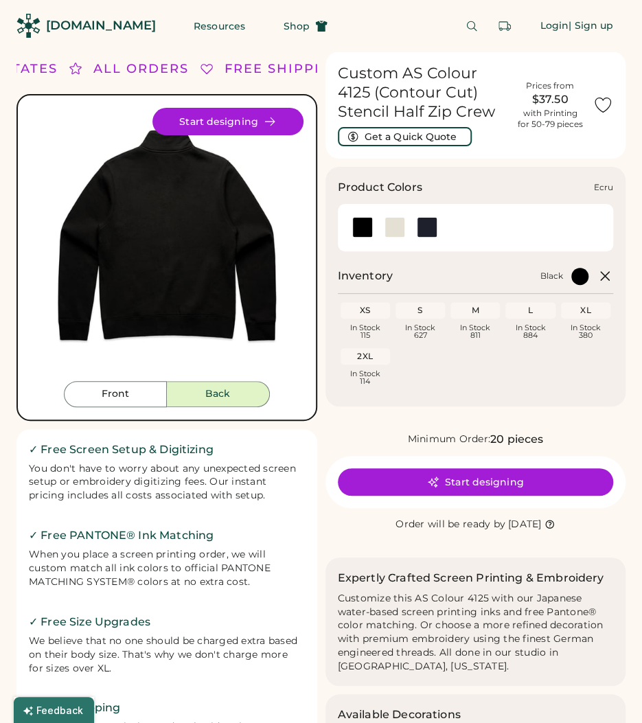
click at [394, 227] on div at bounding box center [395, 227] width 21 height 21
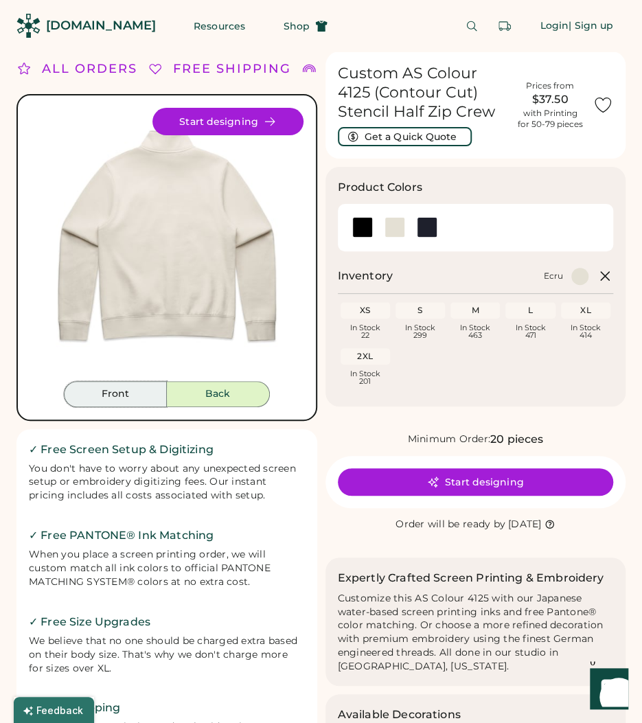
click at [141, 394] on button "Front" at bounding box center [115, 394] width 103 height 26
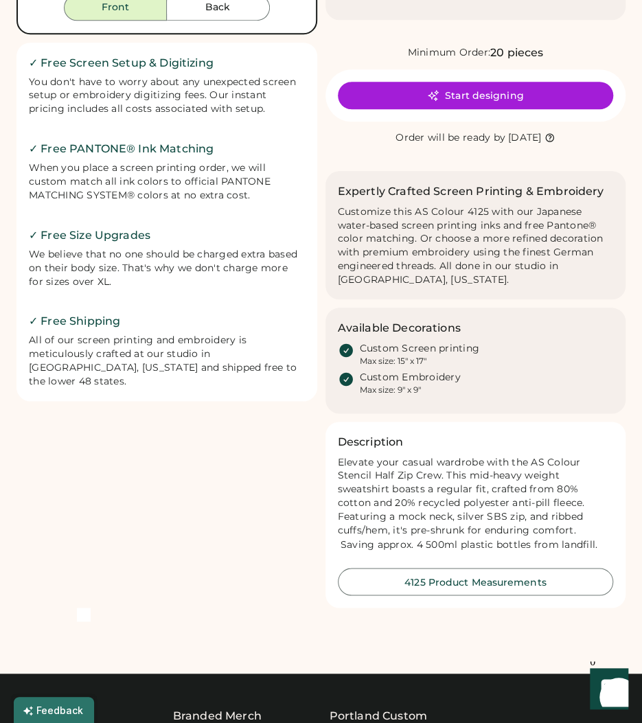
scroll to position [624, 0]
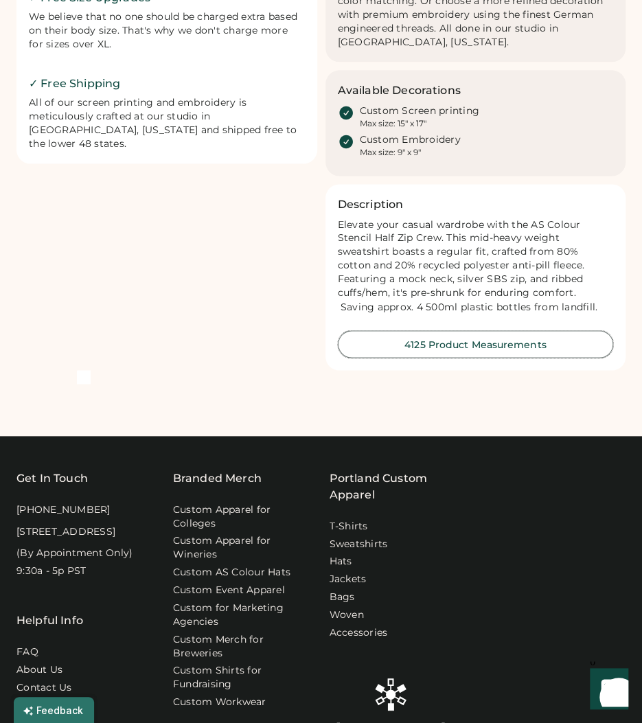
click at [476, 345] on button "4125 Product Measurements" at bounding box center [476, 343] width 276 height 27
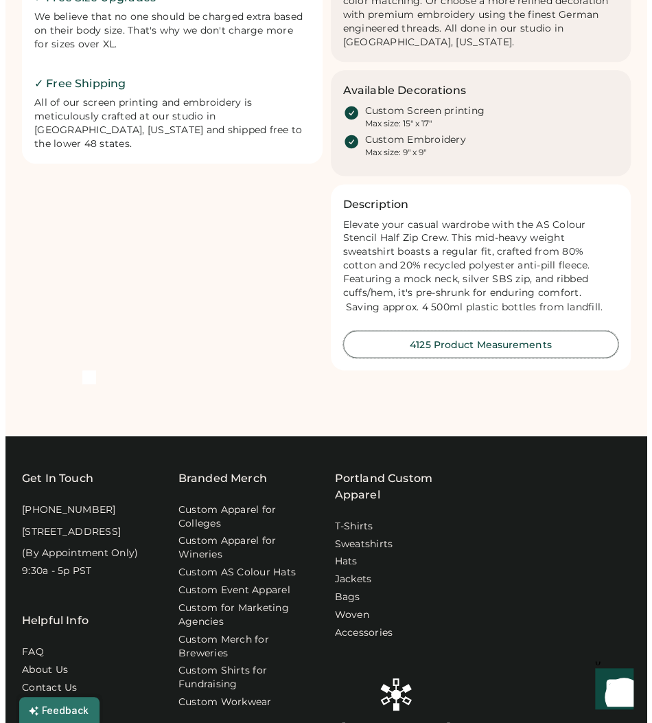
scroll to position [630, 0]
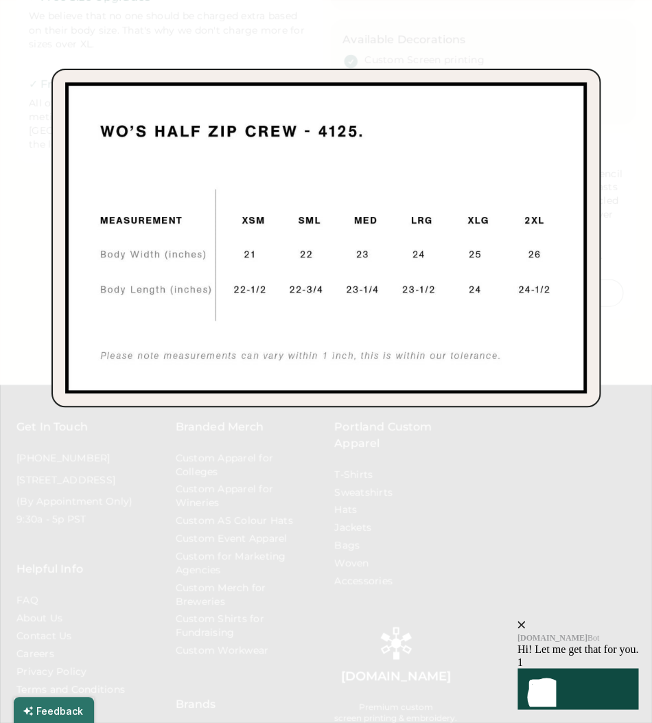
click at [545, 683] on icon "Show" at bounding box center [537, 687] width 16 height 16
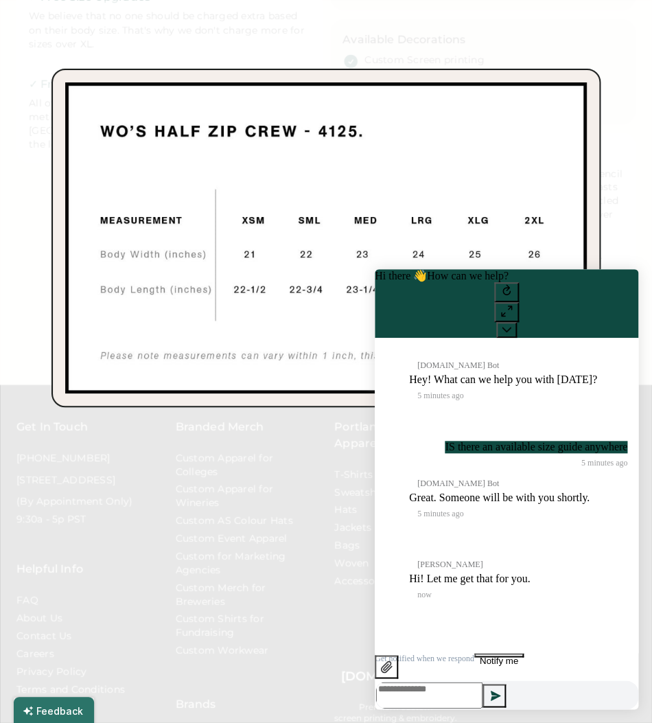
click at [463, 161] on img at bounding box center [326, 237] width 522 height 311
click at [517, 322] on button at bounding box center [507, 330] width 21 height 16
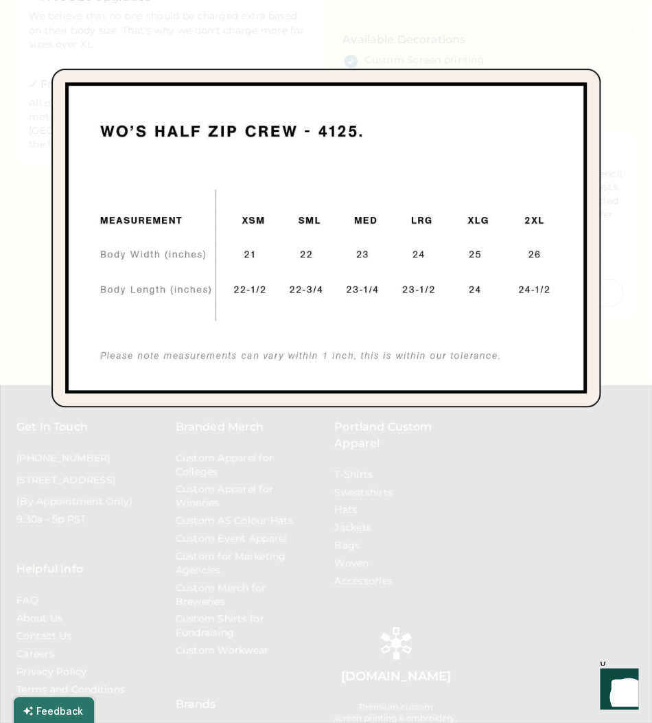
click at [376, 183] on img at bounding box center [326, 237] width 522 height 311
click at [345, 500] on div at bounding box center [326, 361] width 652 height 723
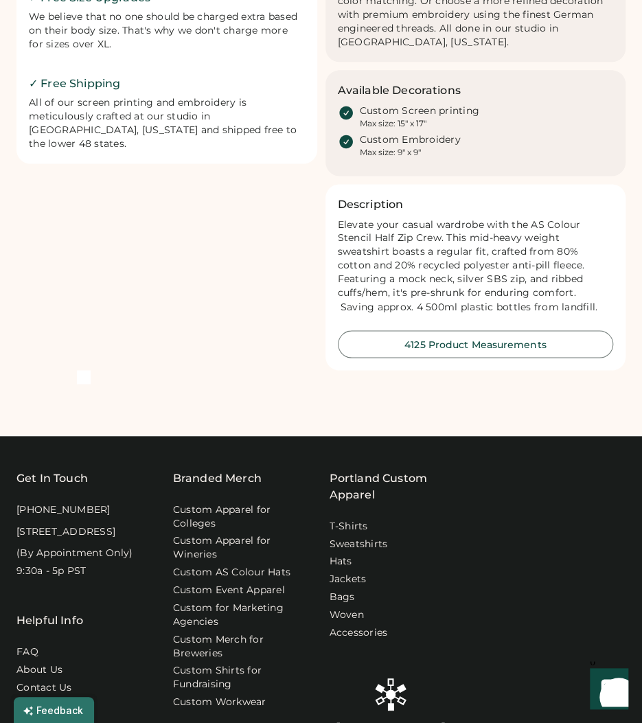
scroll to position [0, 0]
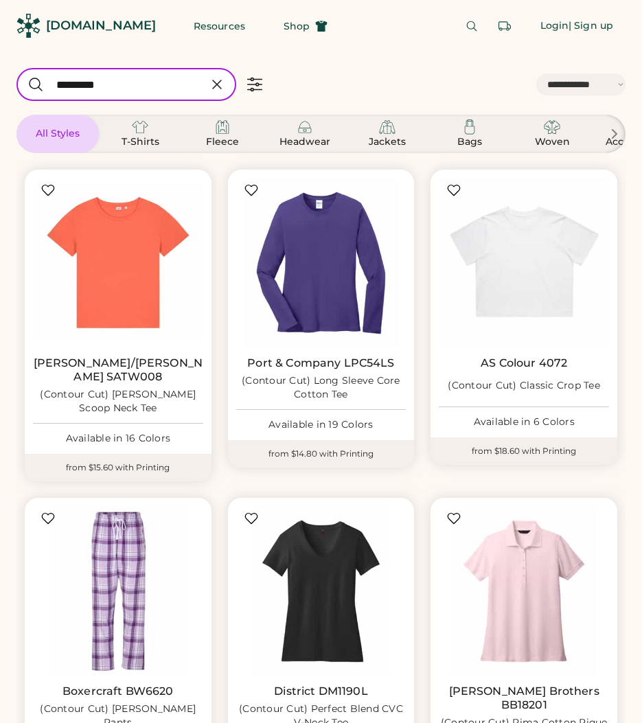
select select "*****"
select select "*"
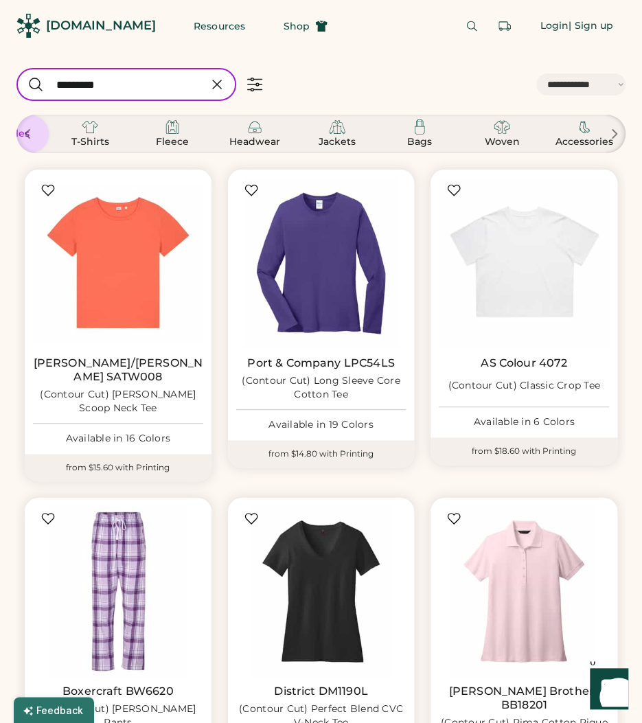
click at [148, 94] on input "input" at bounding box center [126, 84] width 220 height 33
type input "*"
type input "***"
select select "*"
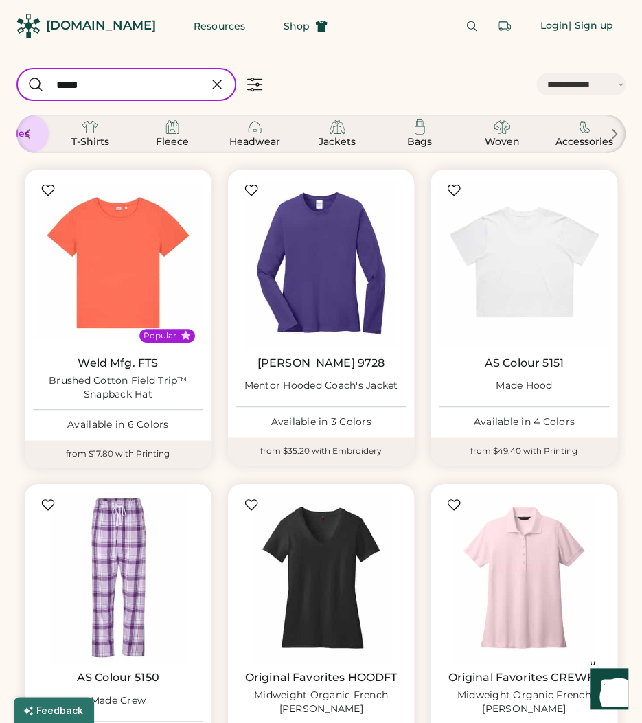
type input "******"
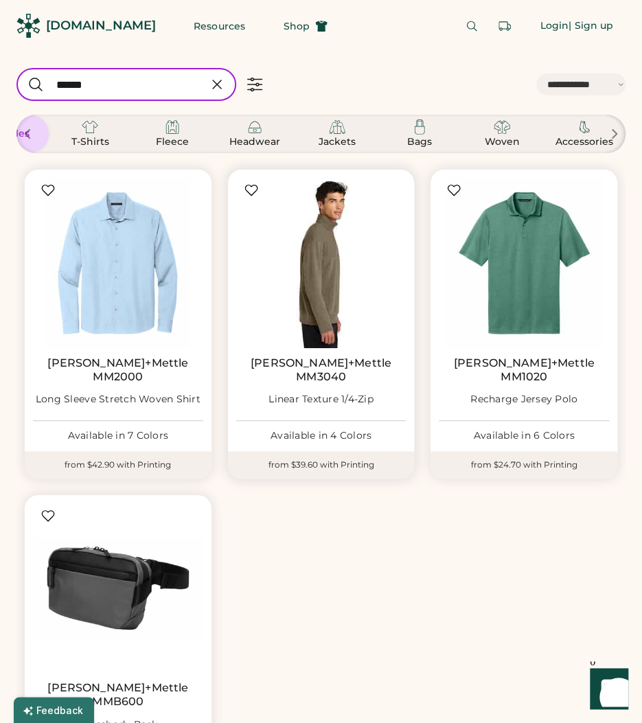
click at [359, 263] on img at bounding box center [321, 263] width 170 height 170
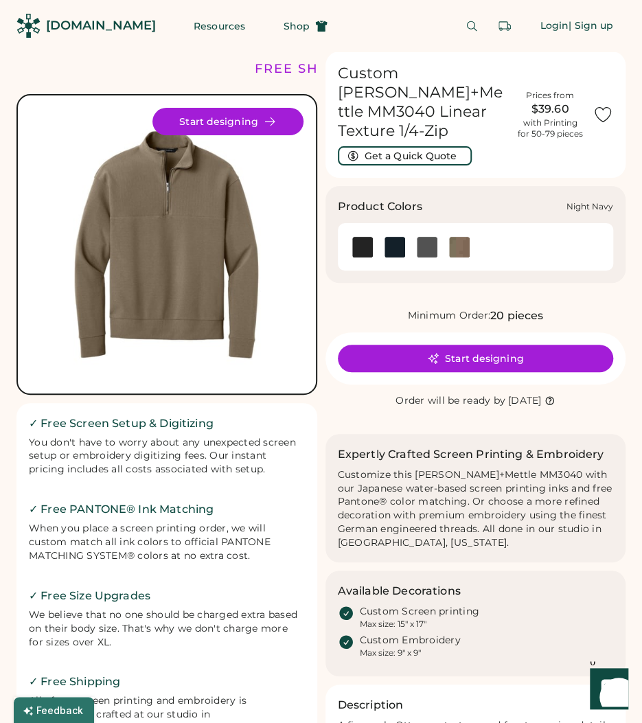
click at [398, 250] on img at bounding box center [395, 247] width 21 height 21
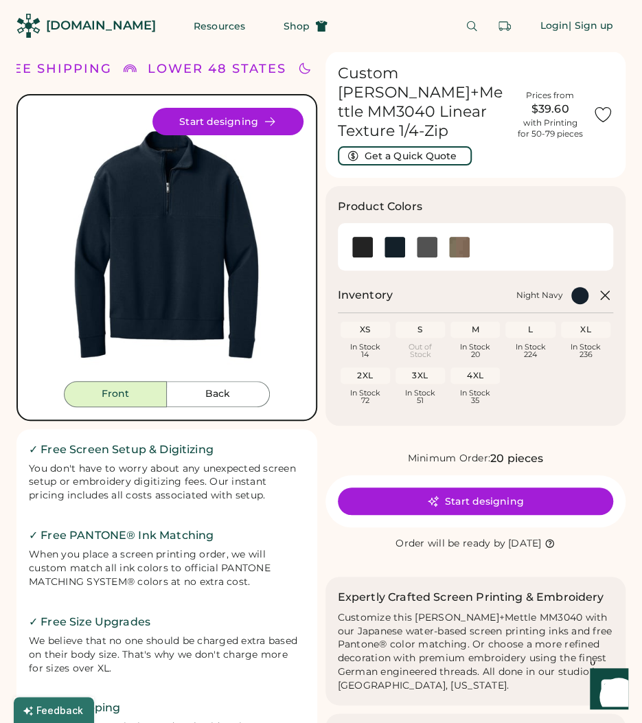
click at [61, 114] on div "Start designing" at bounding box center [166, 121] width 273 height 27
click at [459, 253] on img at bounding box center [459, 247] width 21 height 21
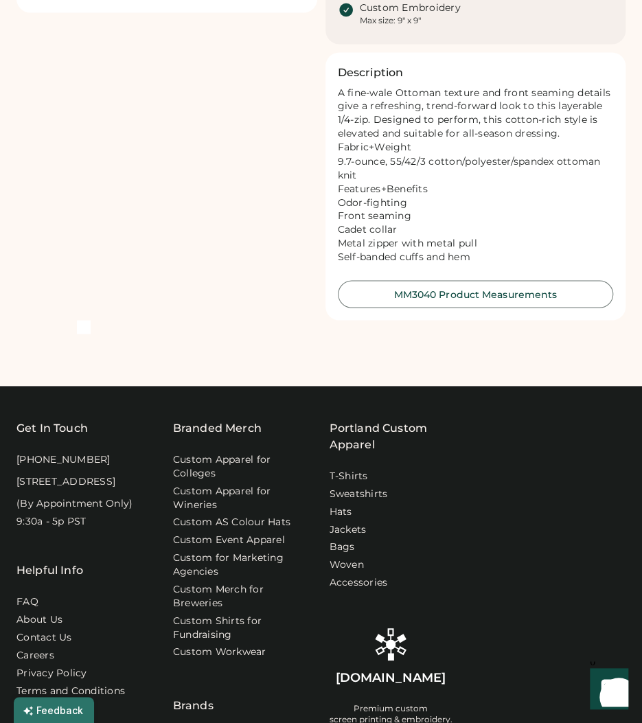
scroll to position [775, 0]
click at [516, 286] on button "MM3040 Product Measurements" at bounding box center [476, 294] width 276 height 27
click at [600, 702] on icon "Launch Front Chat" at bounding box center [609, 687] width 38 height 38
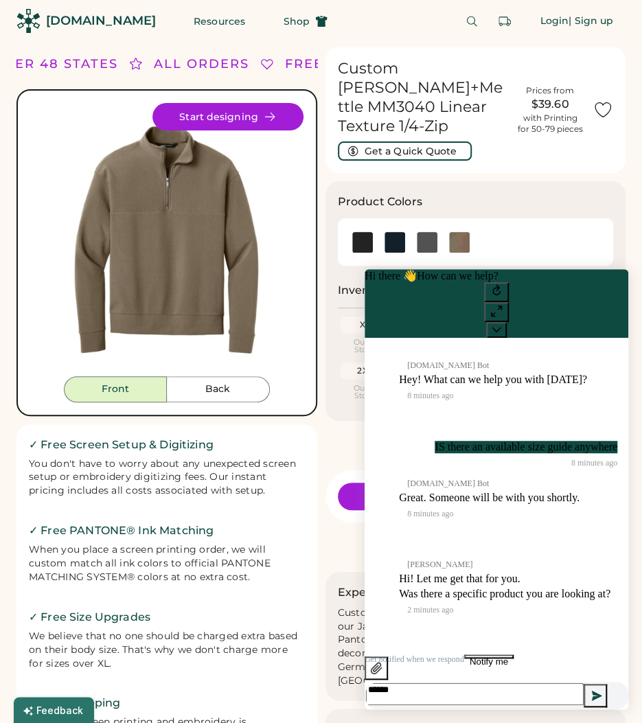
scroll to position [0, 0]
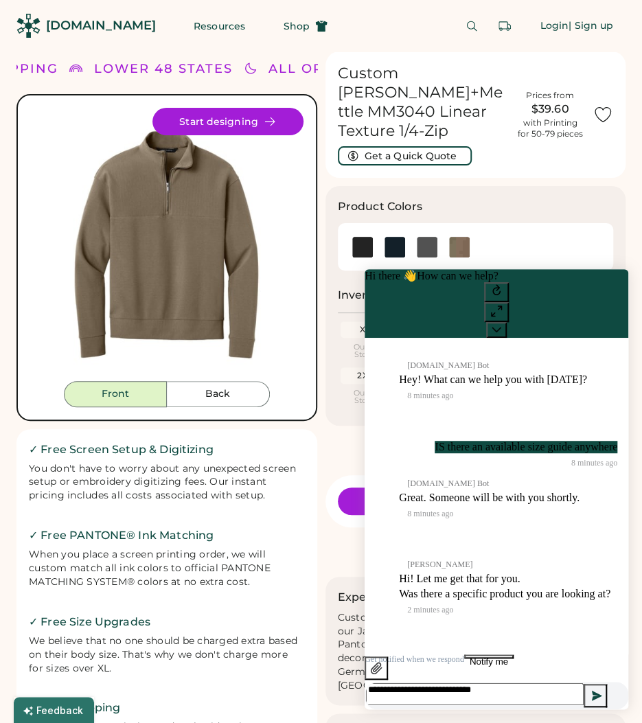
type textarea "**********"
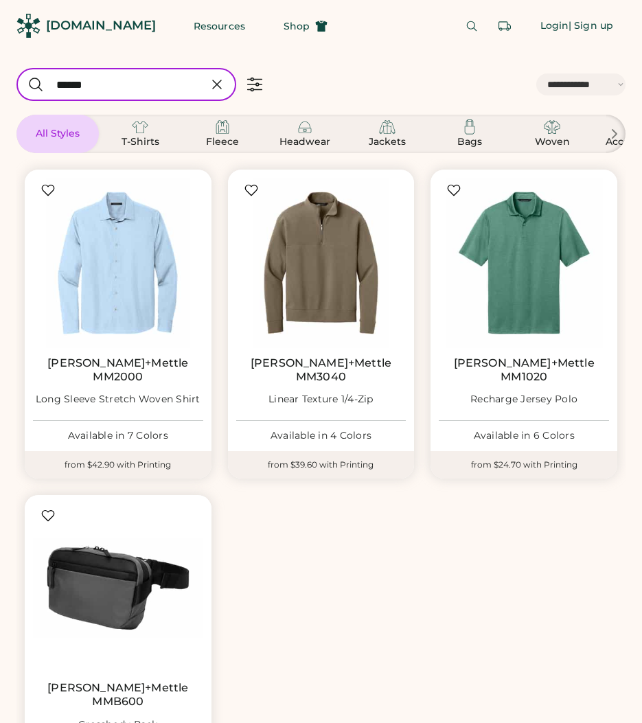
select select "*****"
type input "*********"
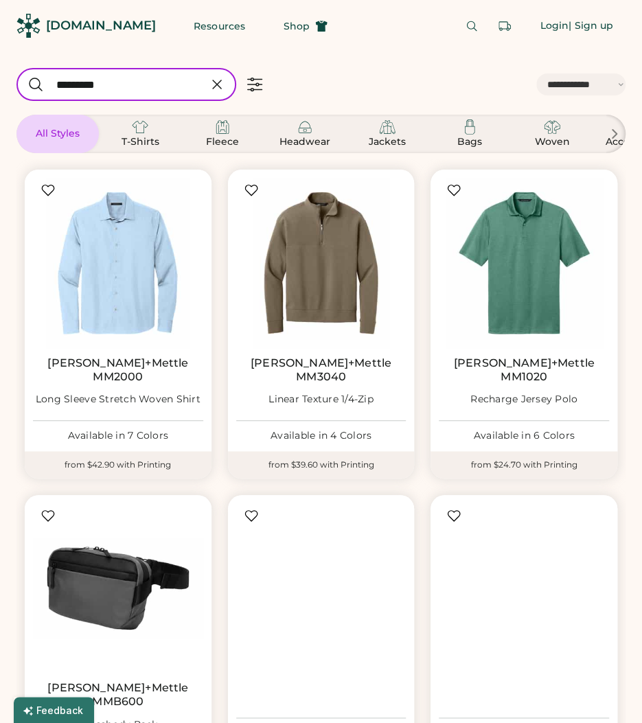
select select "*"
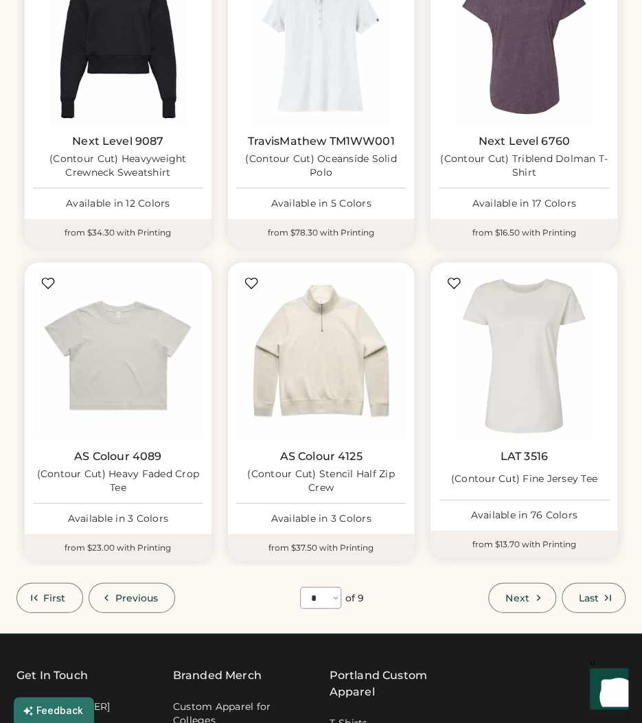
scroll to position [875, 0]
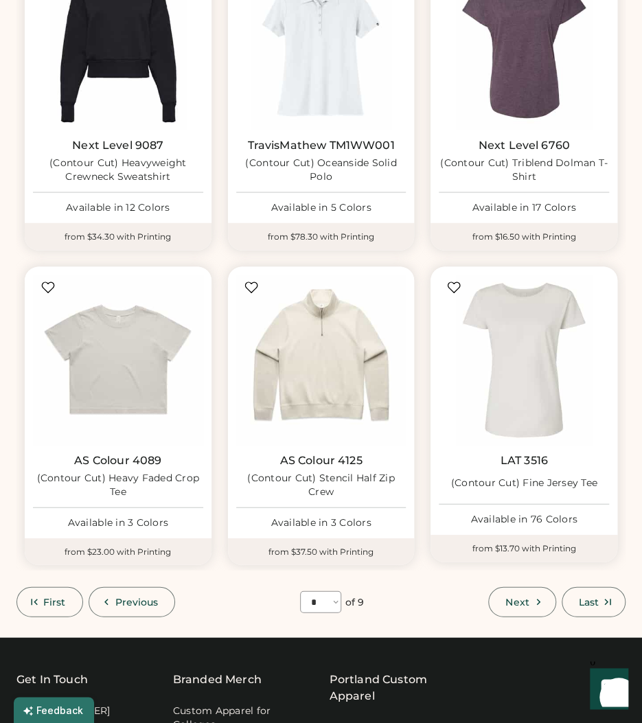
click at [612, 690] on icon "Launch Front Chat" at bounding box center [609, 687] width 38 height 38
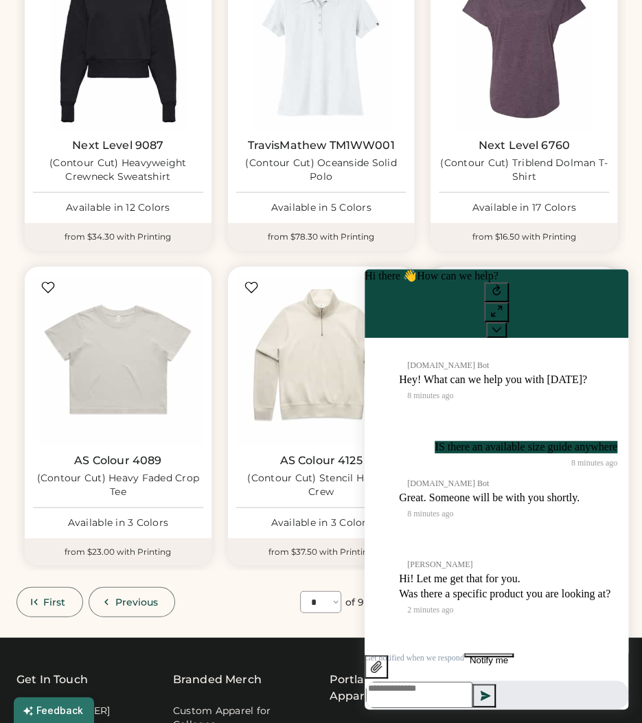
click at [473, 690] on textarea at bounding box center [419, 695] width 106 height 26
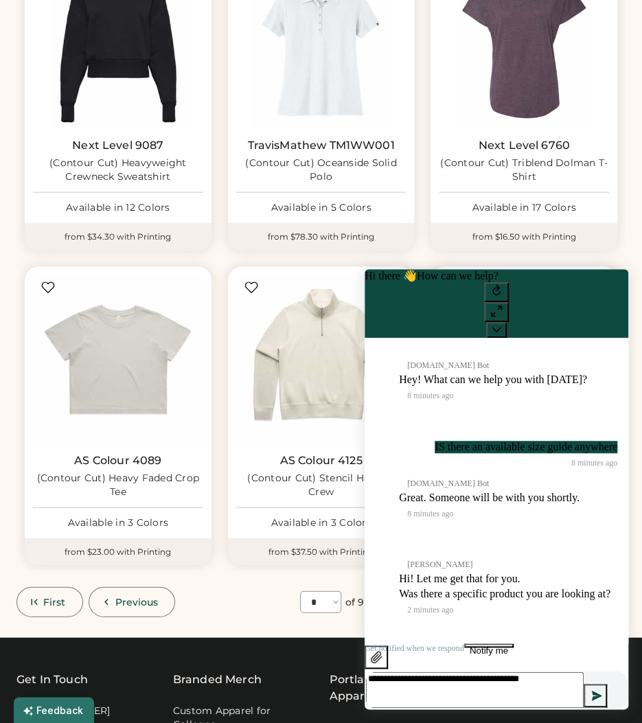
type textarea "**********"
drag, startPoint x: 497, startPoint y: 297, endPoint x: 409, endPoint y: 170, distance: 154.3
click at [409, 255] on html "**********" at bounding box center [496, 257] width 291 height 5
click at [409, 170] on div "TravisMathew TM1WW001 (Contour Cut) Oceanside Solid Polo Available in 5 Colors" at bounding box center [321, 87] width 187 height 271
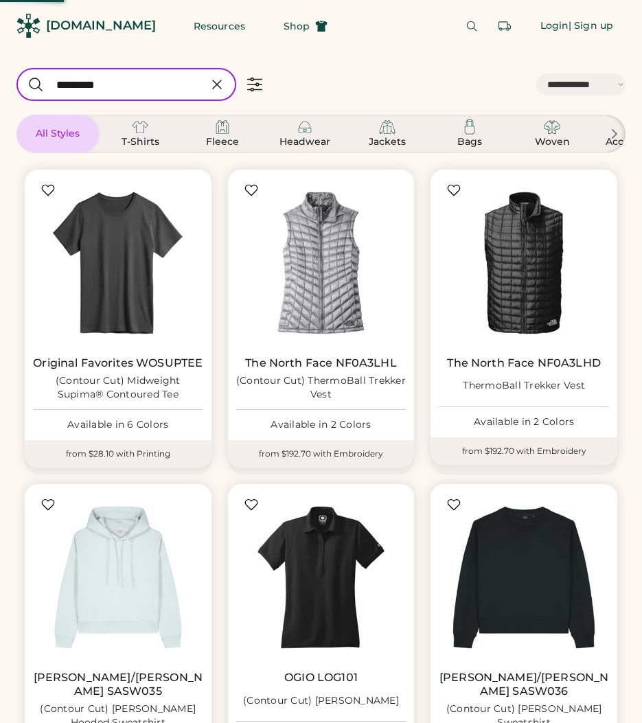
select select "*****"
select select "*"
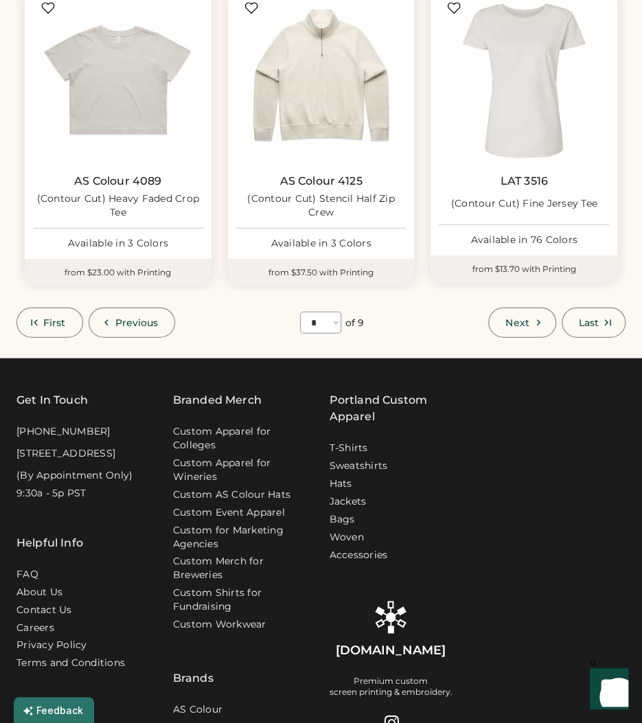
click at [617, 687] on icon "Launch Front Chat" at bounding box center [609, 687] width 38 height 38
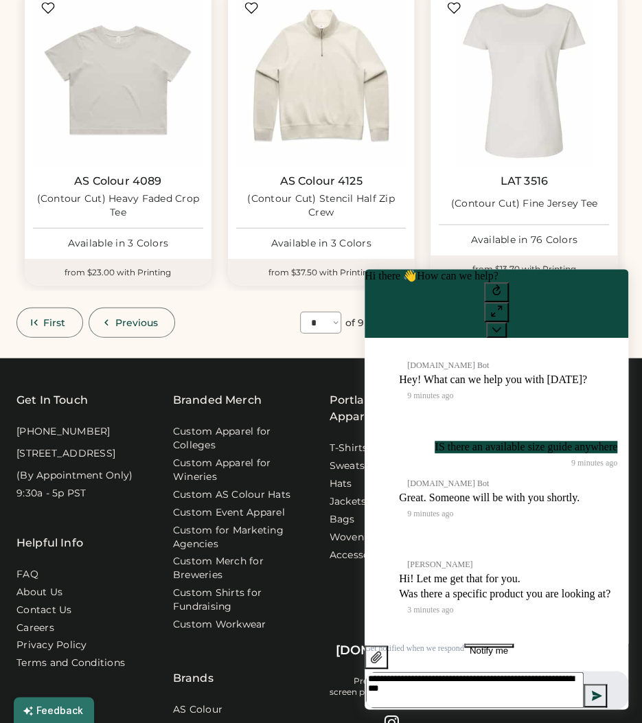
type textarea "**********"
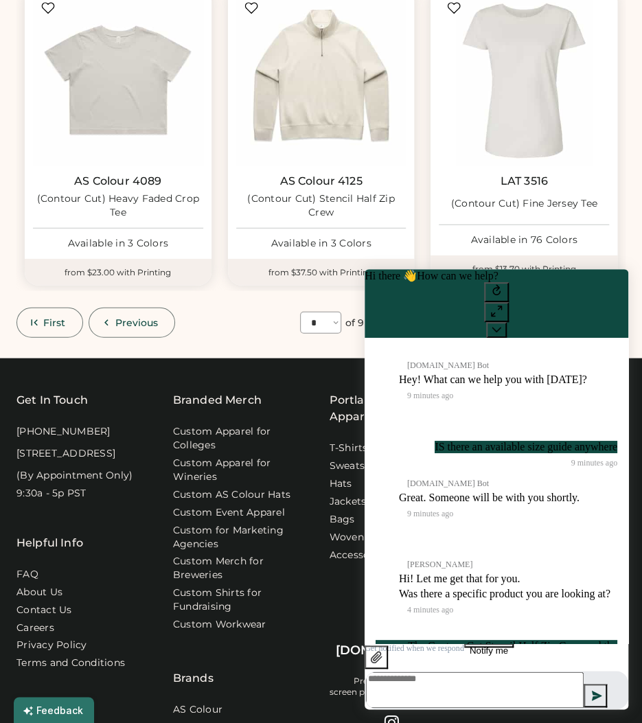
scroll to position [60, 0]
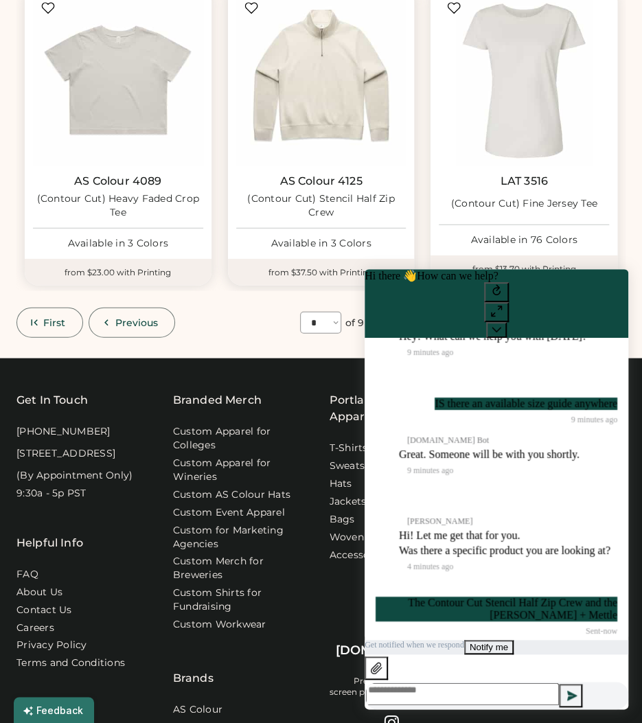
click at [298, 259] on div "from $37.50 with Printing" at bounding box center [321, 272] width 187 height 27
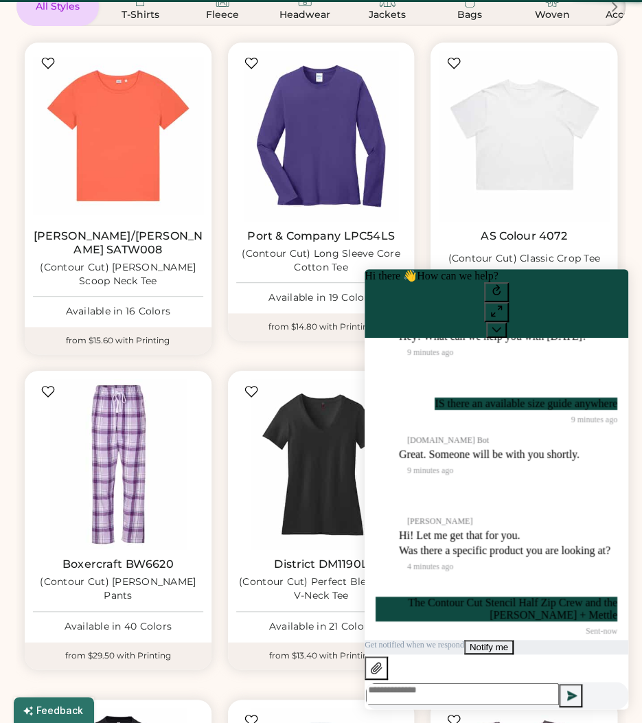
scroll to position [0, 0]
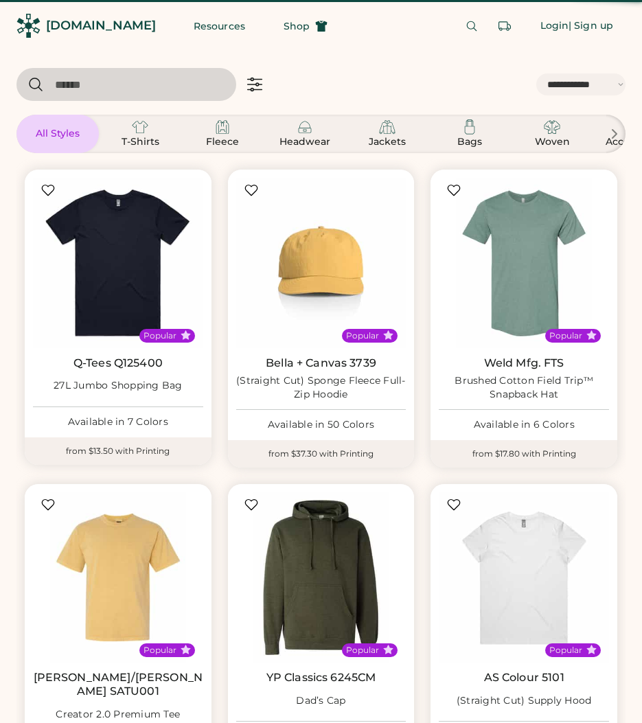
select select "*****"
select select "*"
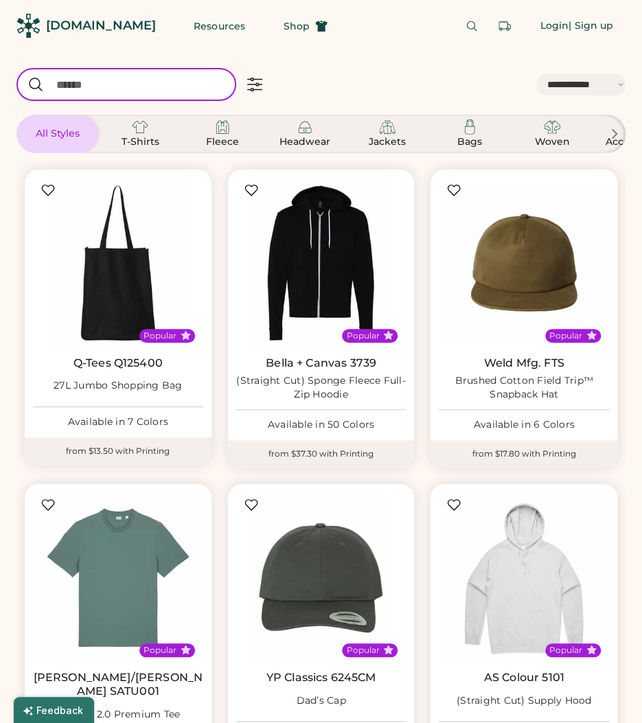
click at [90, 77] on input "input" at bounding box center [126, 84] width 220 height 33
type input "****"
select select "*"
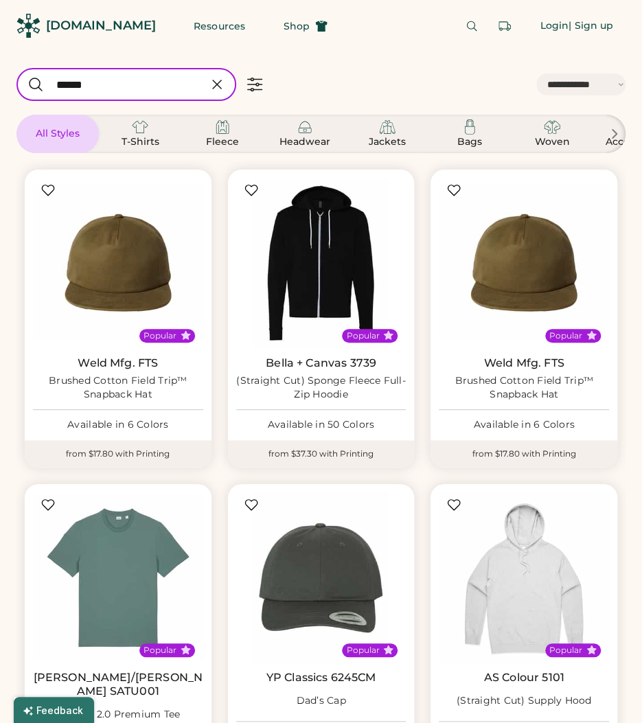
type input "******"
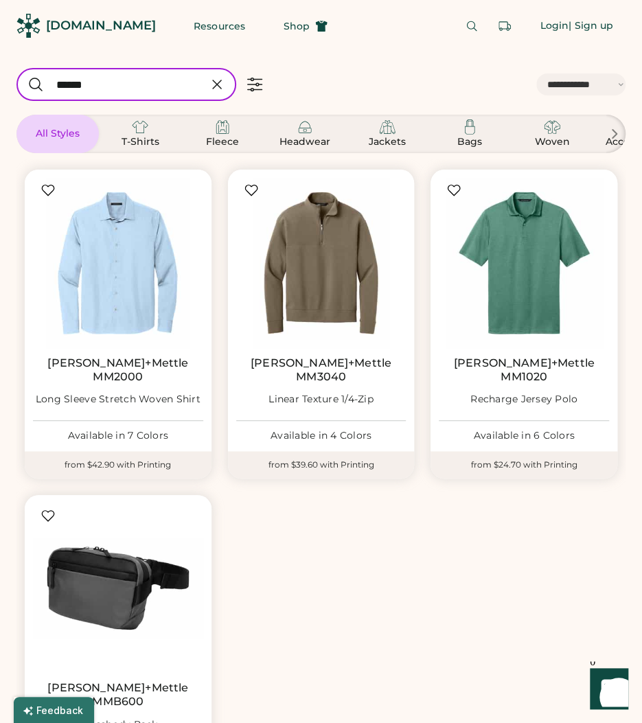
click at [602, 694] on icon "Launch Front Chat" at bounding box center [609, 687] width 38 height 38
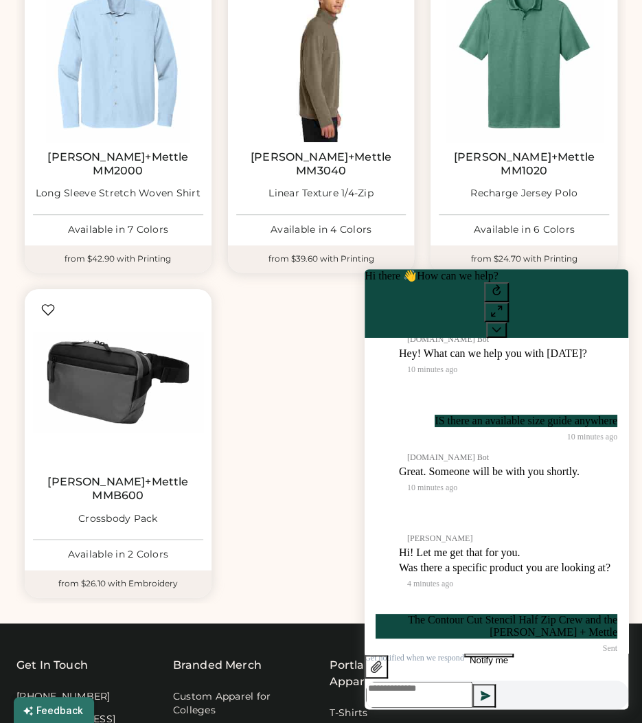
scroll to position [206, 0]
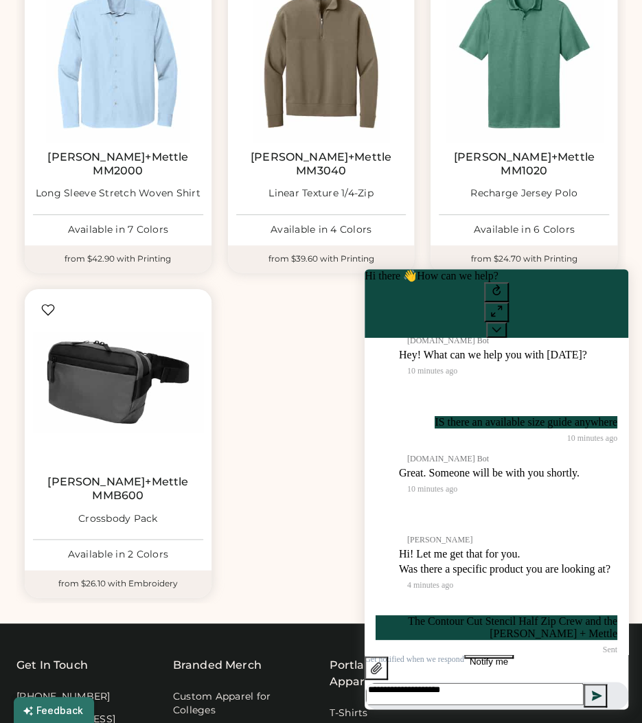
type textarea "**********"
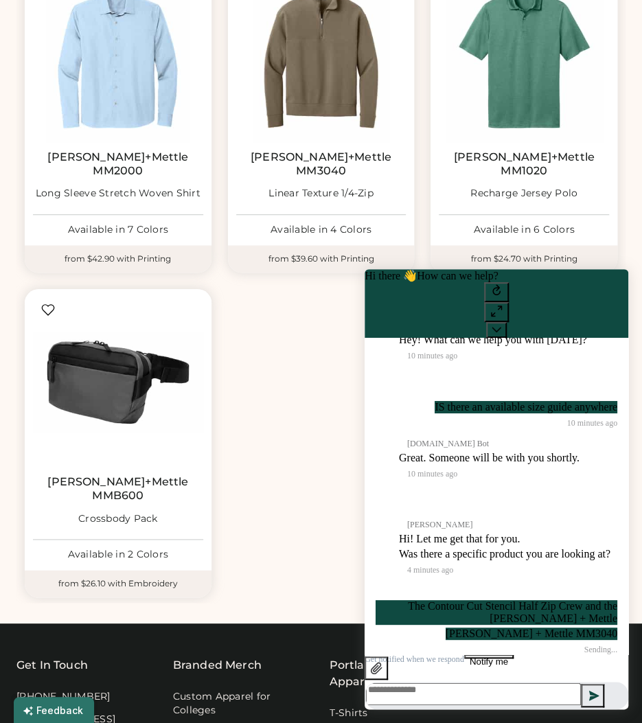
scroll to position [87, 0]
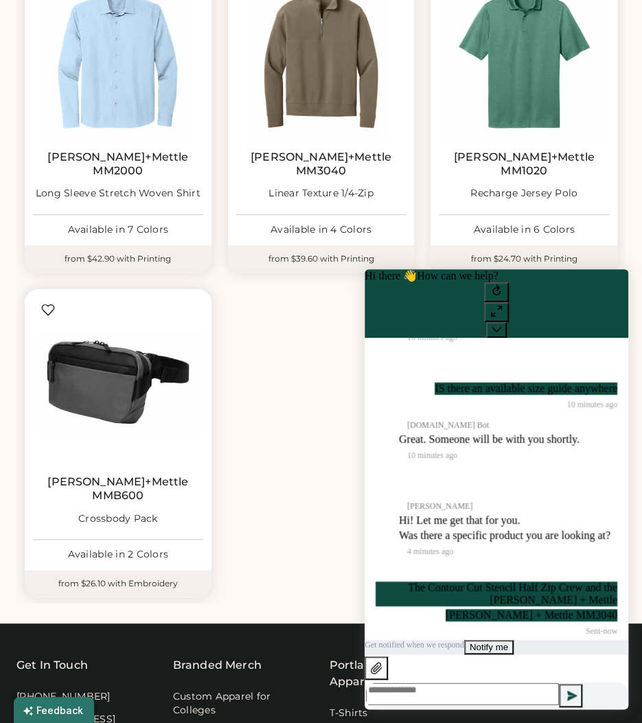
click at [240, 293] on div "Popular Mercer+Mettle MM2000 Long Sleeve Stretch Woven Shirt Available in 7 Col…" at bounding box center [320, 278] width 609 height 650
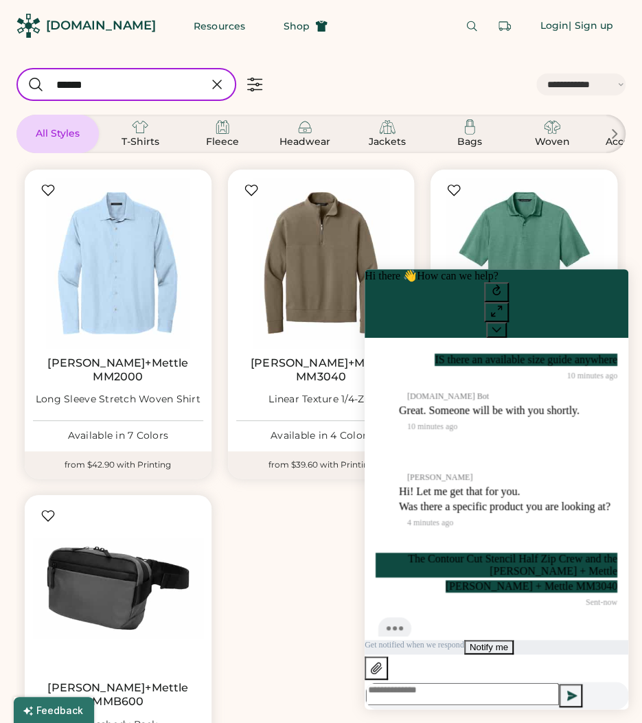
scroll to position [152, 0]
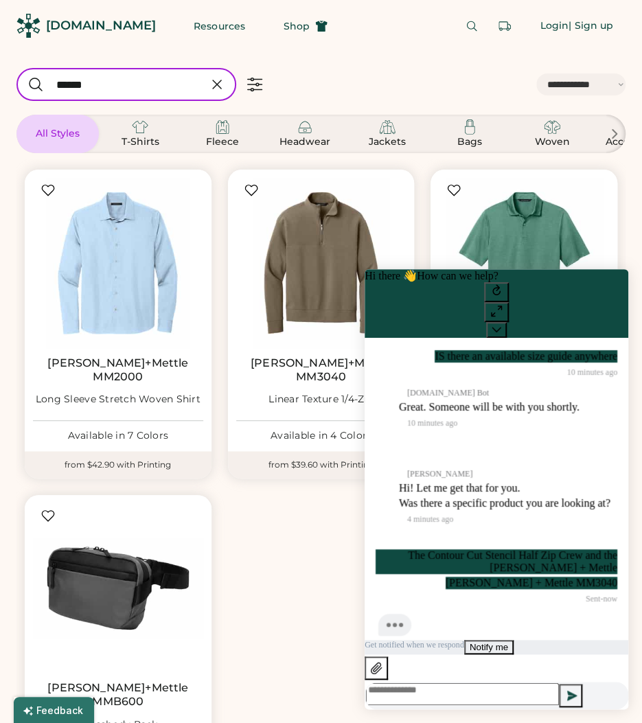
click at [267, 530] on div "Popular Mercer+Mettle MM2000 Long Sleeve Stretch Woven Shirt Available in 7 Col…" at bounding box center [320, 484] width 609 height 650
click at [507, 322] on button at bounding box center [496, 330] width 21 height 16
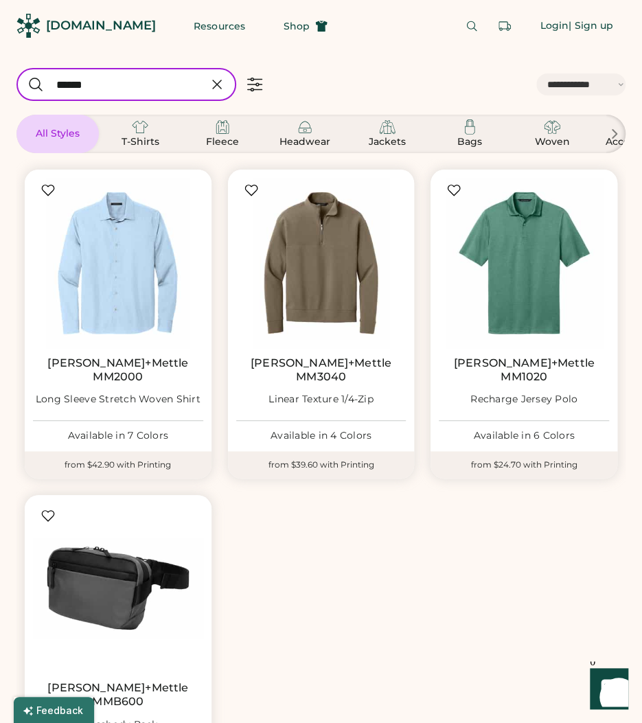
click at [603, 671] on div "0 Launch Front Chat" at bounding box center [609, 683] width 38 height 54
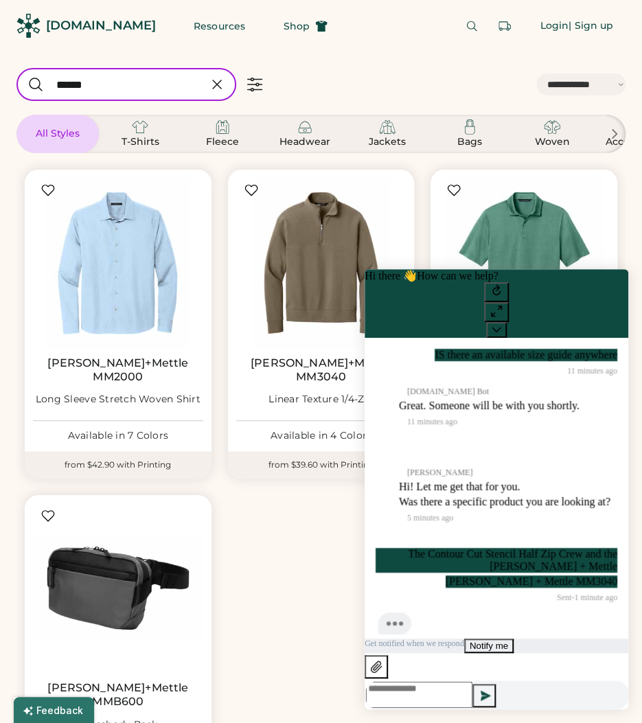
click at [273, 553] on div "Popular Mercer+Mettle MM2000 Long Sleeve Stretch Woven Shirt Available in 7 Col…" at bounding box center [320, 484] width 609 height 650
click at [507, 322] on button at bounding box center [496, 330] width 21 height 16
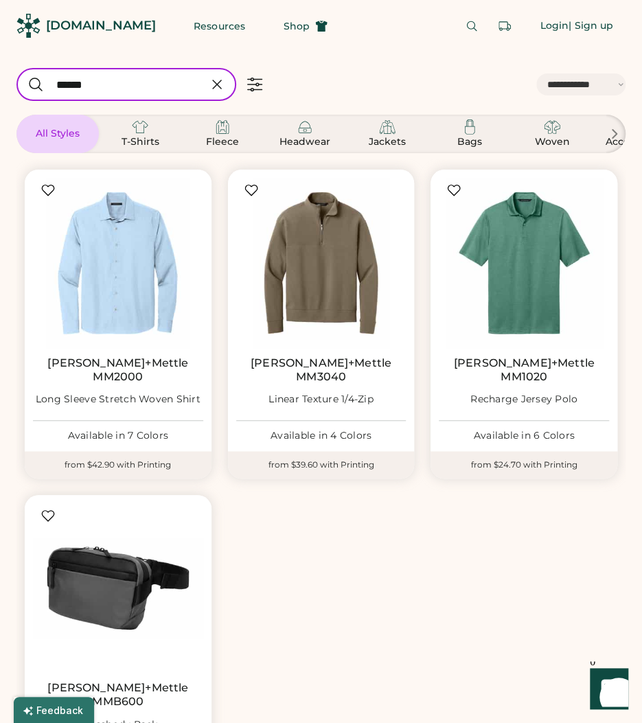
click at [614, 677] on icon "Launch Front Chat" at bounding box center [609, 687] width 38 height 38
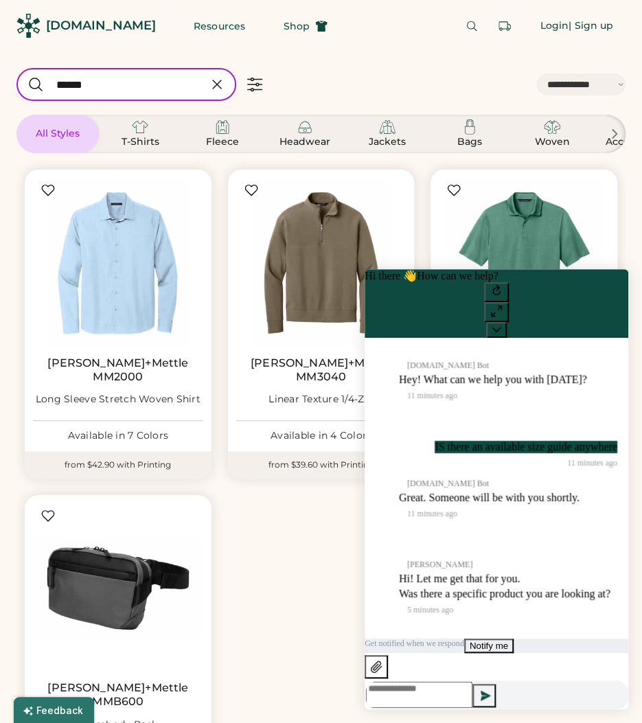
scroll to position [321, 0]
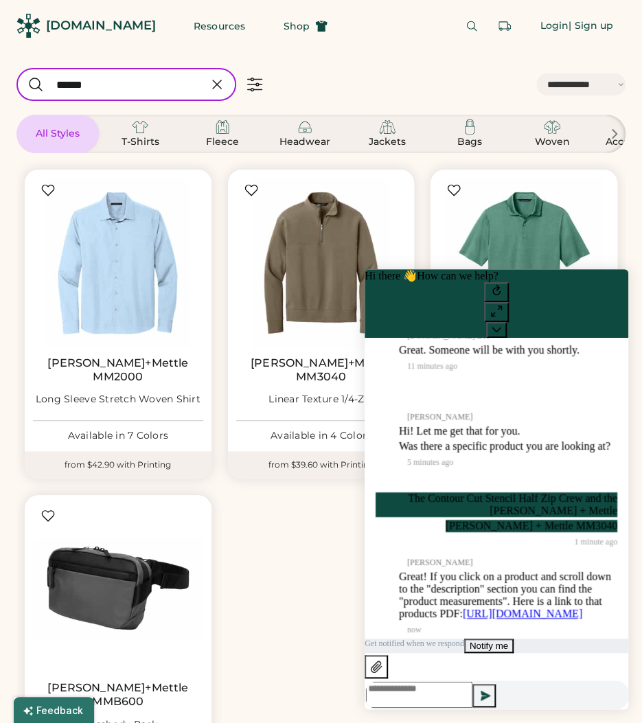
click at [514, 608] on link "https://c7ce0bf06c34e4f2229688aa7c7dd86c.cdn.bubble.io/f1743537939439x225269319…" at bounding box center [523, 614] width 120 height 12
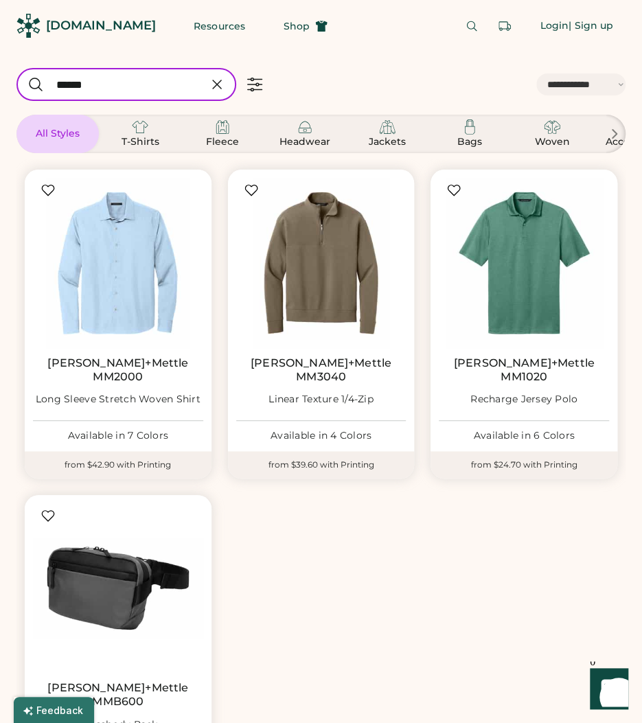
click at [214, 83] on icon at bounding box center [217, 84] width 16 height 16
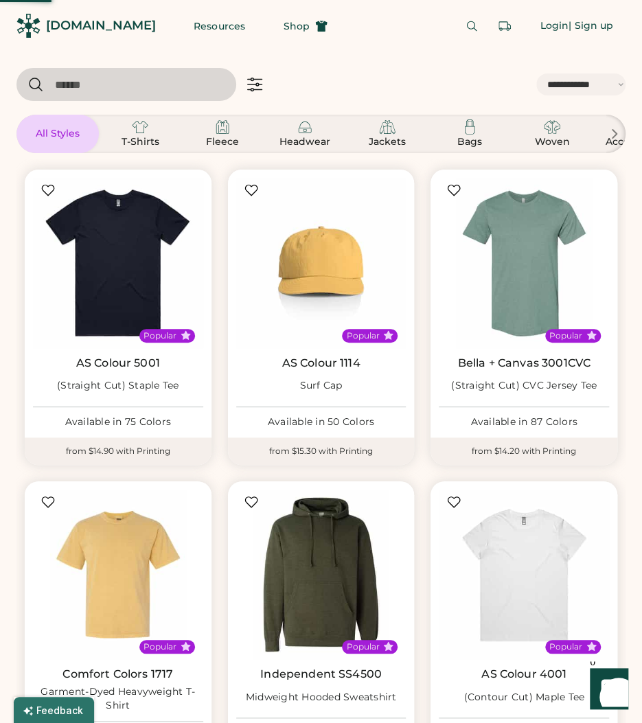
select select "*"
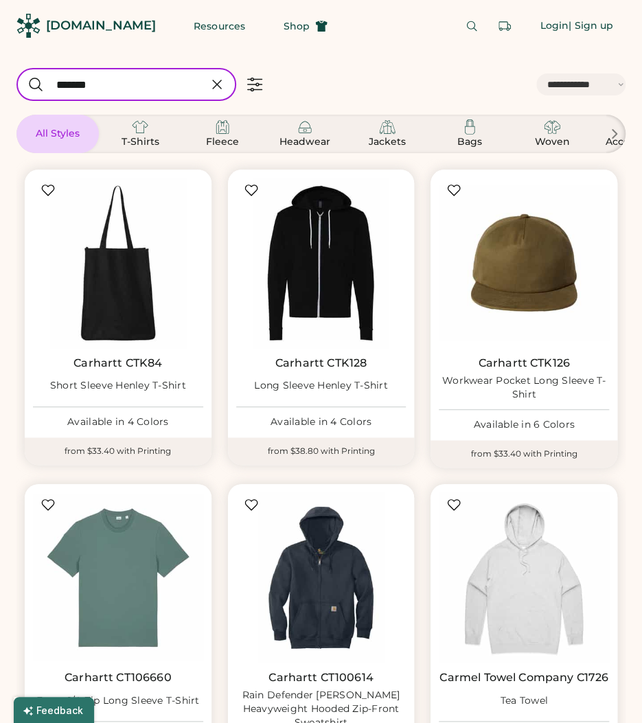
type input "*******"
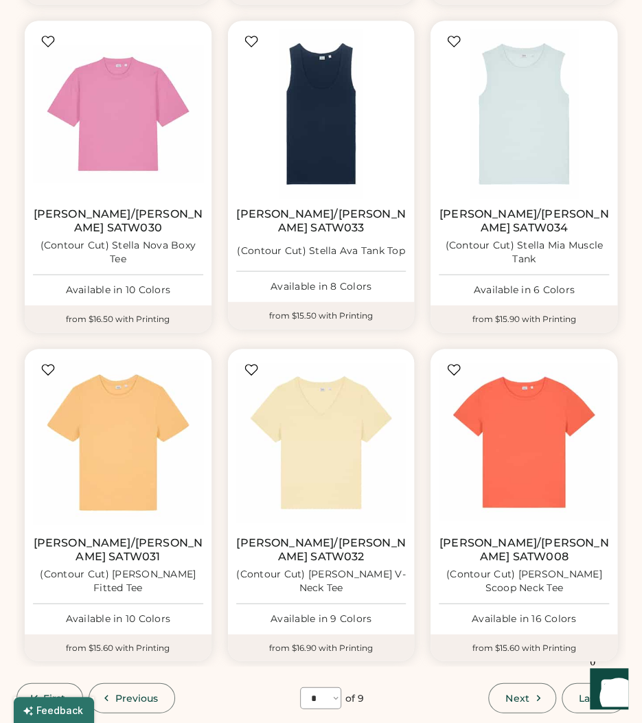
scroll to position [997, 0]
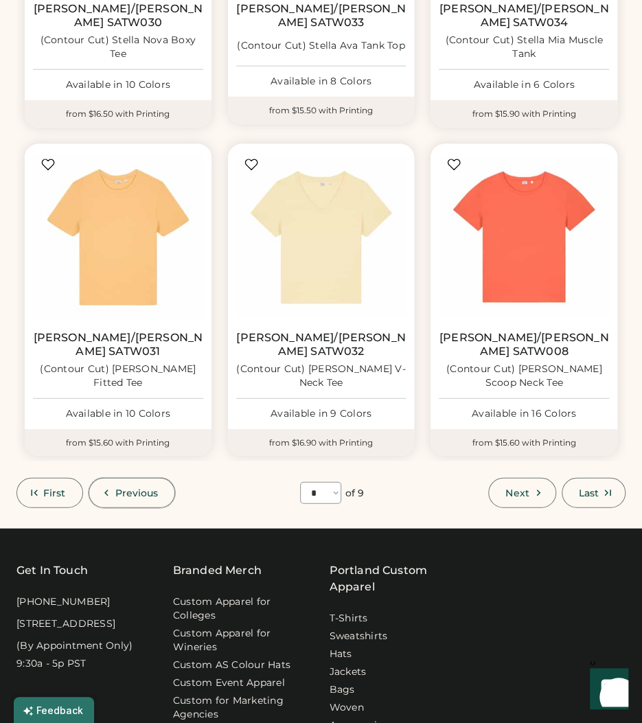
click at [101, 487] on icon at bounding box center [106, 493] width 12 height 12
select select "*"
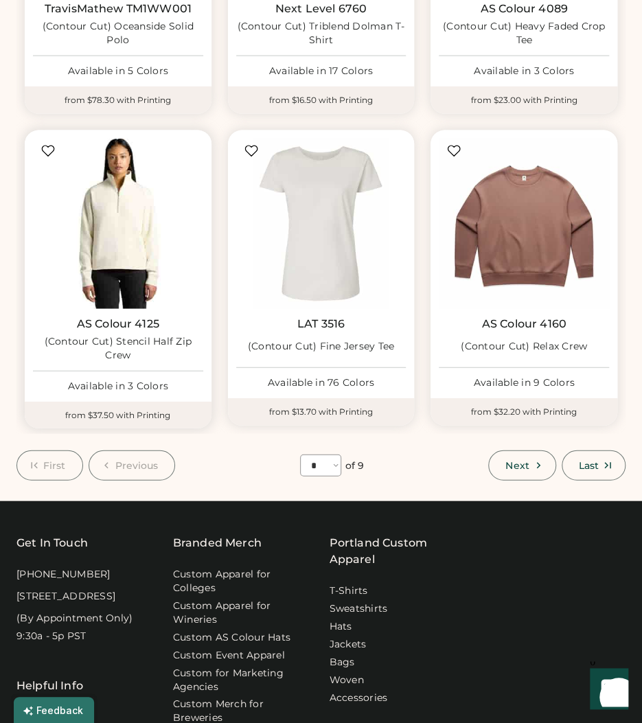
click at [109, 223] on img at bounding box center [118, 224] width 170 height 170
